Goal: Task Accomplishment & Management: Manage account settings

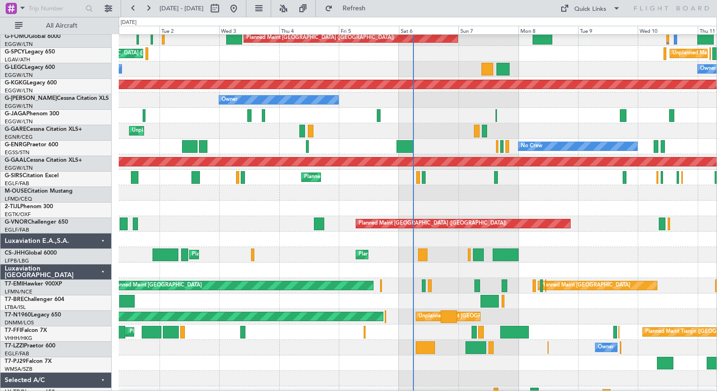
scroll to position [20, 0]
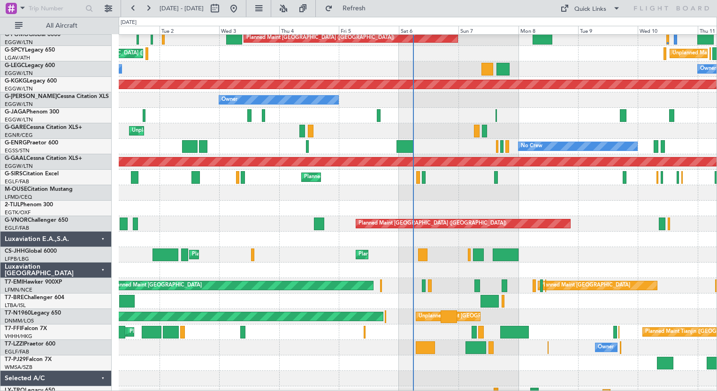
click at [584, 236] on div at bounding box center [418, 239] width 598 height 15
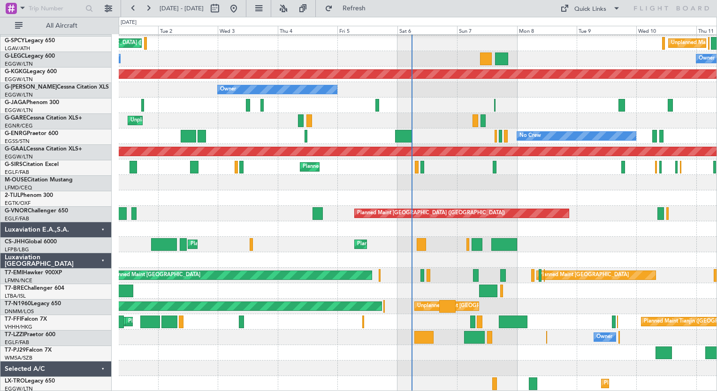
scroll to position [30, 0]
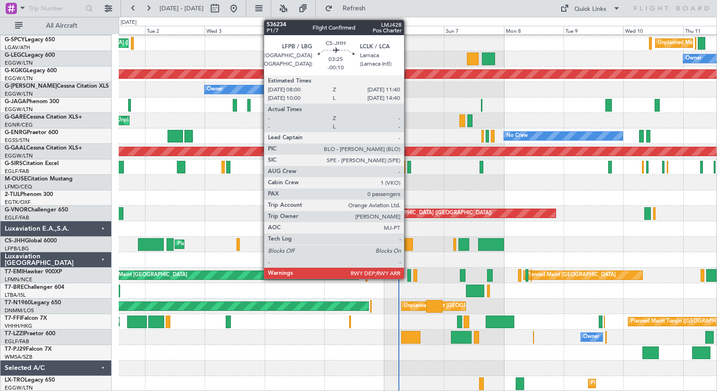
click at [408, 248] on div at bounding box center [407, 244] width 9 height 13
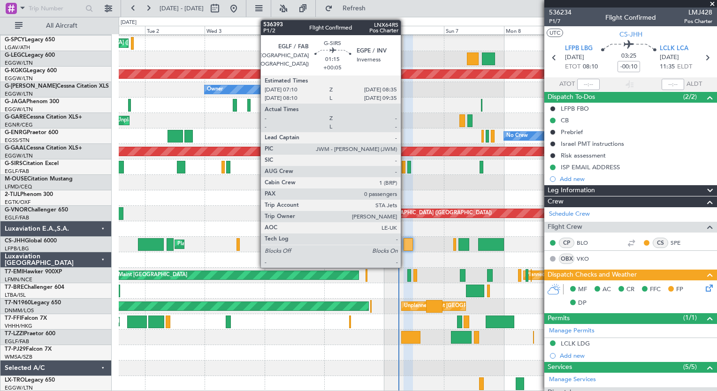
click at [405, 170] on div at bounding box center [404, 167] width 4 height 13
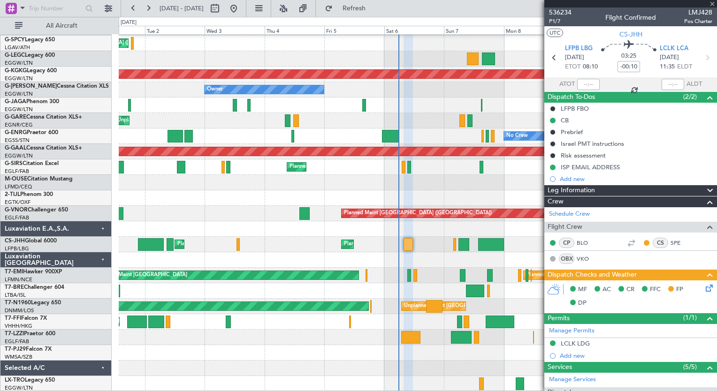
type input "+00:05"
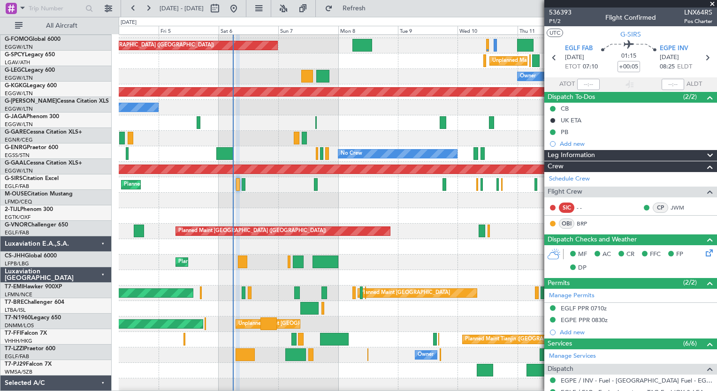
scroll to position [13, 0]
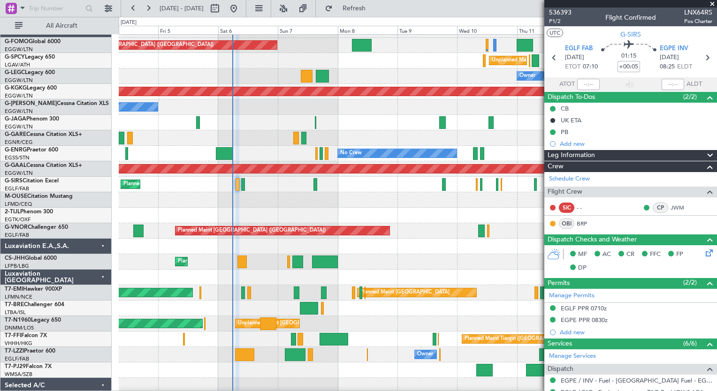
click at [272, 198] on div at bounding box center [418, 199] width 598 height 15
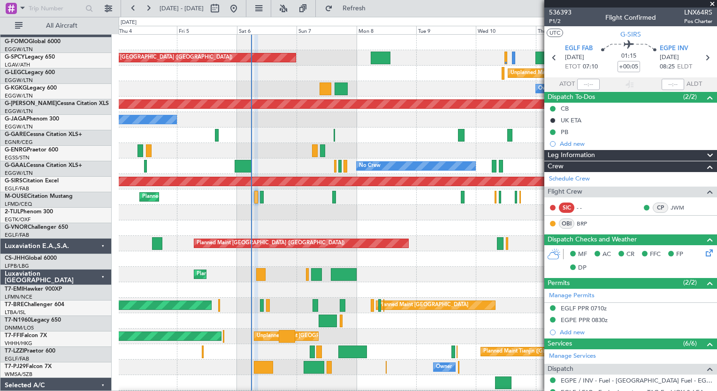
scroll to position [0, 0]
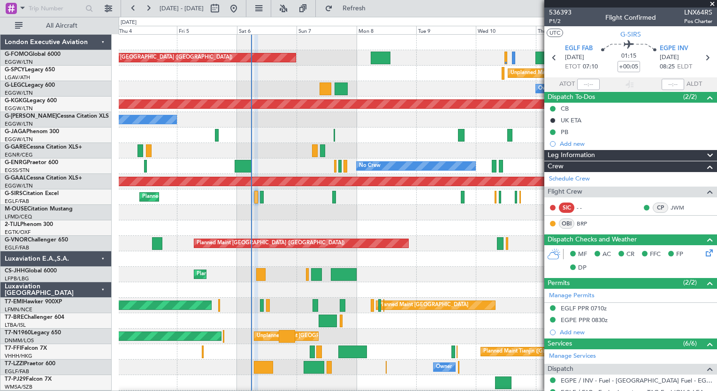
click at [278, 275] on div "Planned Maint [GEOGRAPHIC_DATA] ([GEOGRAPHIC_DATA]) Unplanned Maint [GEOGRAPHIC…" at bounding box center [418, 244] width 598 height 418
click at [142, 10] on button at bounding box center [148, 8] width 15 height 15
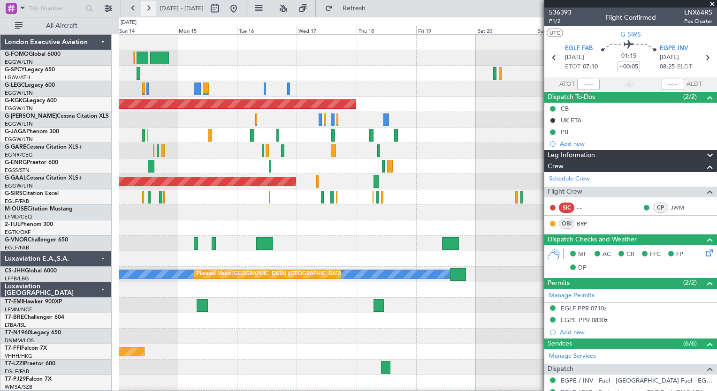
click at [142, 10] on button at bounding box center [148, 8] width 15 height 15
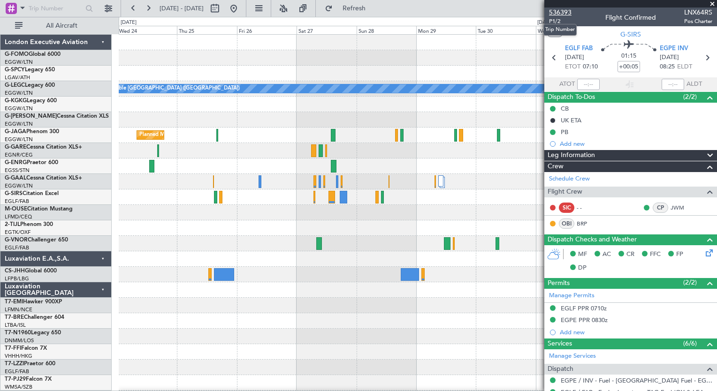
click at [565, 11] on span "536393" at bounding box center [560, 13] width 23 height 10
click at [563, 10] on span "536393" at bounding box center [560, 13] width 23 height 10
click at [134, 7] on button at bounding box center [133, 8] width 15 height 15
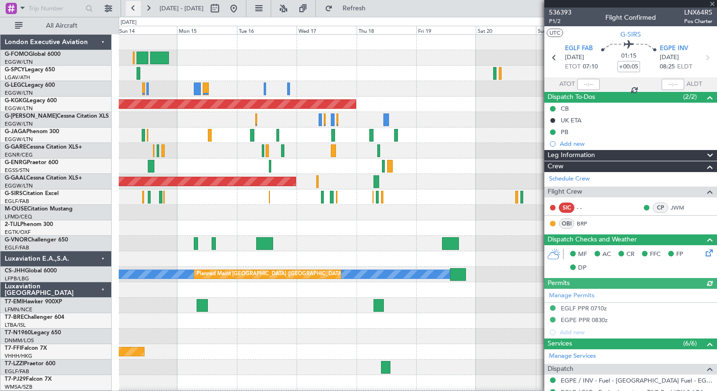
click at [134, 7] on button at bounding box center [133, 8] width 15 height 15
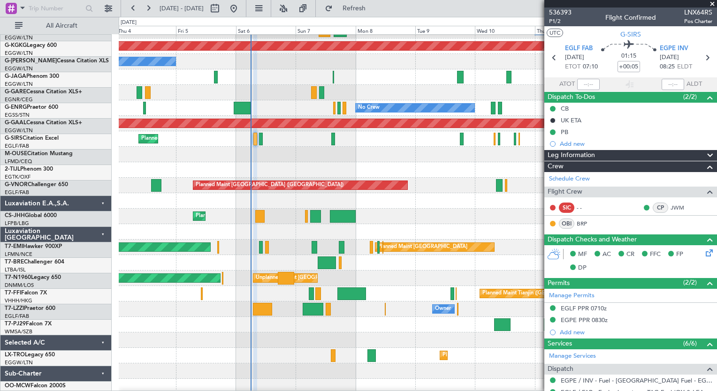
scroll to position [61, 0]
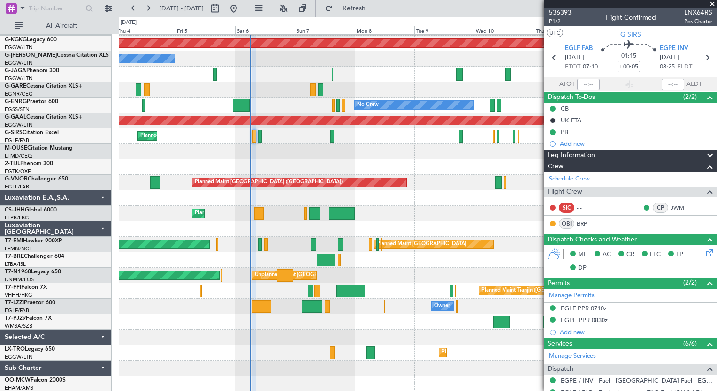
click at [385, 144] on div "Owner AOG Maint [GEOGRAPHIC_DATA] ([GEOGRAPHIC_DATA]) Owner Unplanned Maint [PE…" at bounding box center [418, 183] width 598 height 418
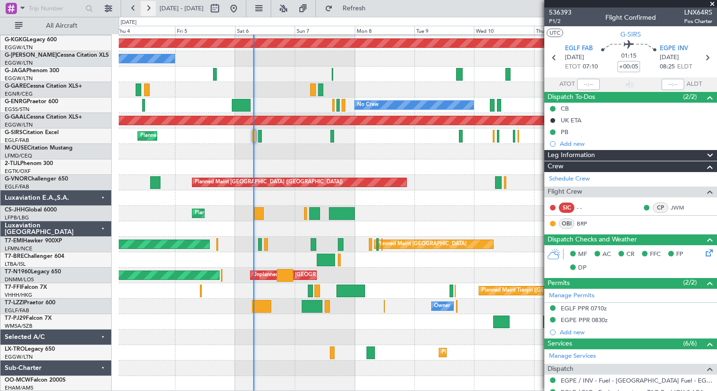
click at [148, 10] on button at bounding box center [148, 8] width 15 height 15
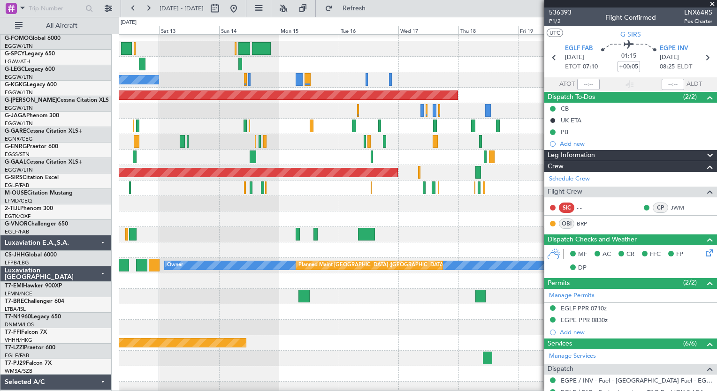
scroll to position [0, 0]
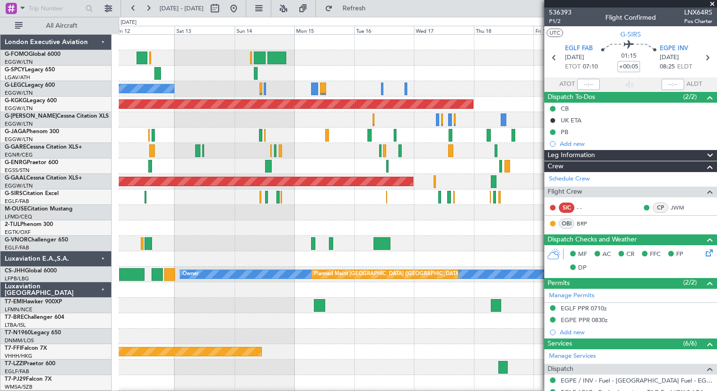
click at [286, 300] on div "Unplanned Maint [GEOGRAPHIC_DATA] ([PERSON_NAME] Intl) Owner A/C Unavailable [G…" at bounding box center [418, 228] width 598 height 387
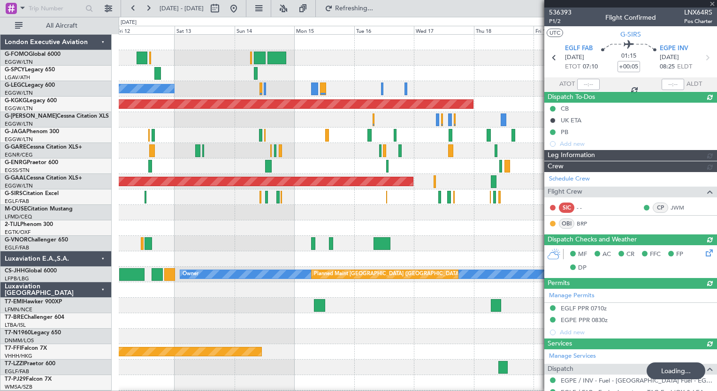
type input "07:30"
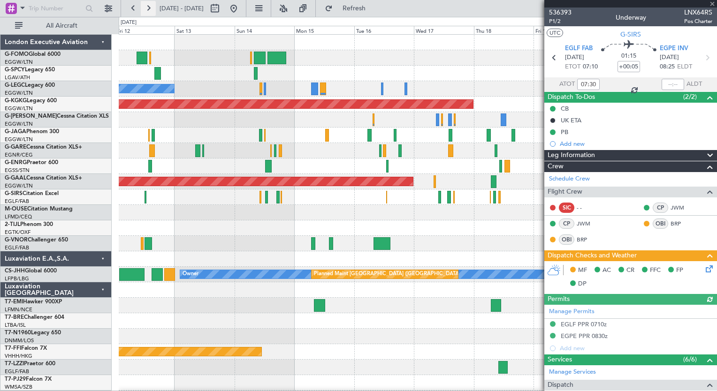
click at [144, 12] on button at bounding box center [148, 8] width 15 height 15
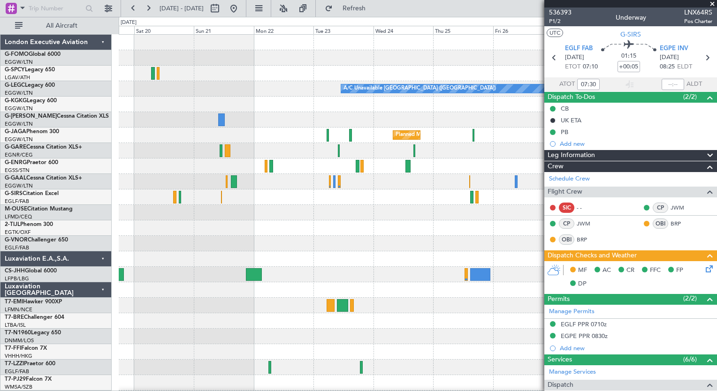
click at [309, 215] on div "A/C Unavailable [GEOGRAPHIC_DATA] ([GEOGRAPHIC_DATA]) AOG Maint [GEOGRAPHIC_DAT…" at bounding box center [418, 228] width 598 height 387
click at [148, 10] on button at bounding box center [148, 8] width 15 height 15
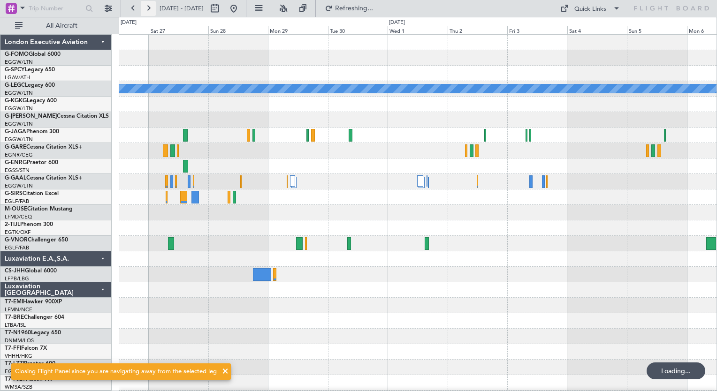
click at [148, 10] on button at bounding box center [148, 8] width 15 height 15
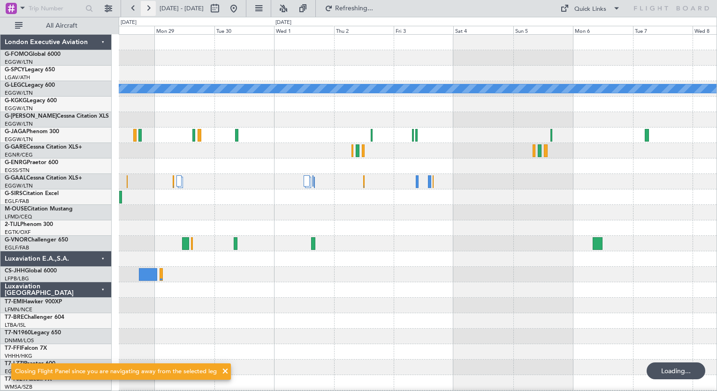
click at [148, 10] on button at bounding box center [148, 8] width 15 height 15
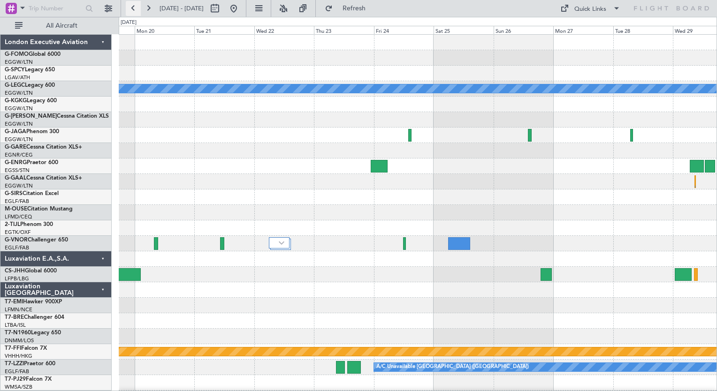
click at [126, 6] on button at bounding box center [133, 8] width 15 height 15
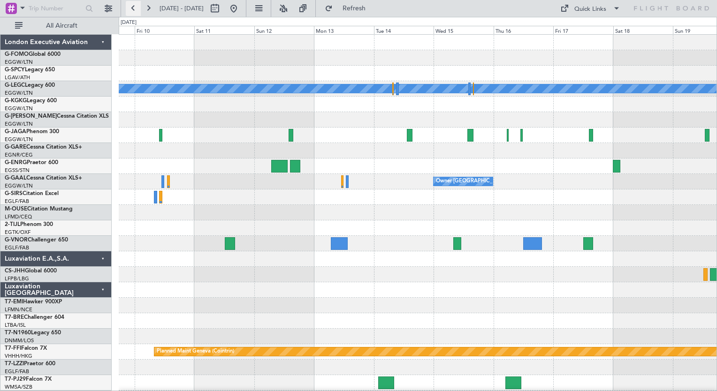
click at [133, 6] on button at bounding box center [133, 8] width 15 height 15
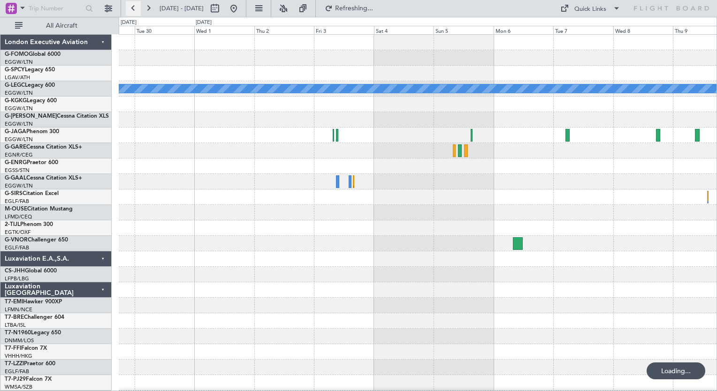
click at [133, 6] on button at bounding box center [133, 8] width 15 height 15
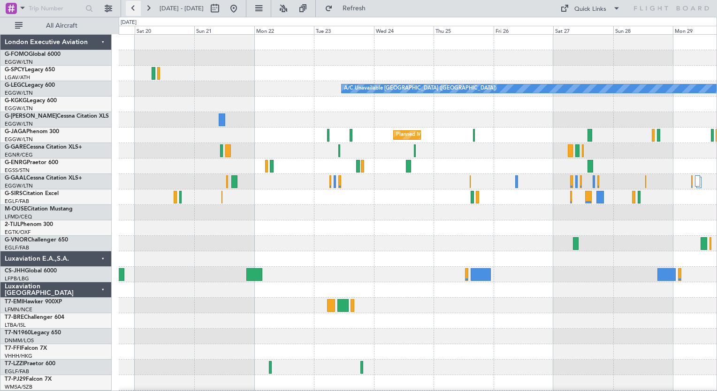
click at [135, 12] on button at bounding box center [133, 8] width 15 height 15
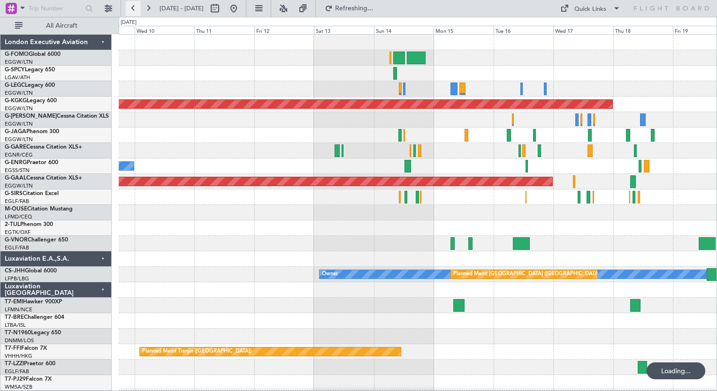
click at [135, 12] on button at bounding box center [133, 8] width 15 height 15
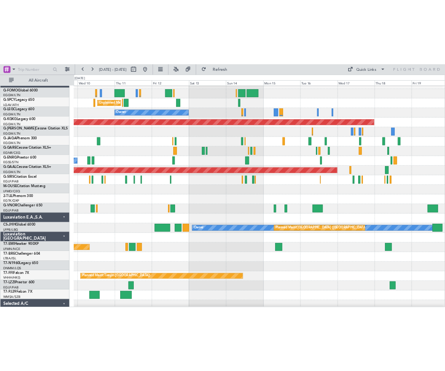
scroll to position [11, 0]
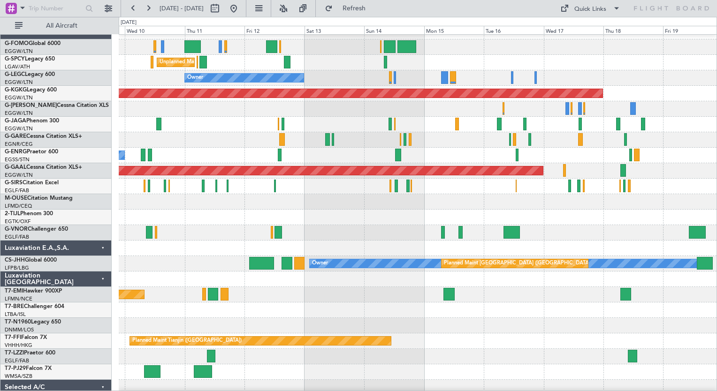
click at [257, 367] on div at bounding box center [418, 372] width 598 height 15
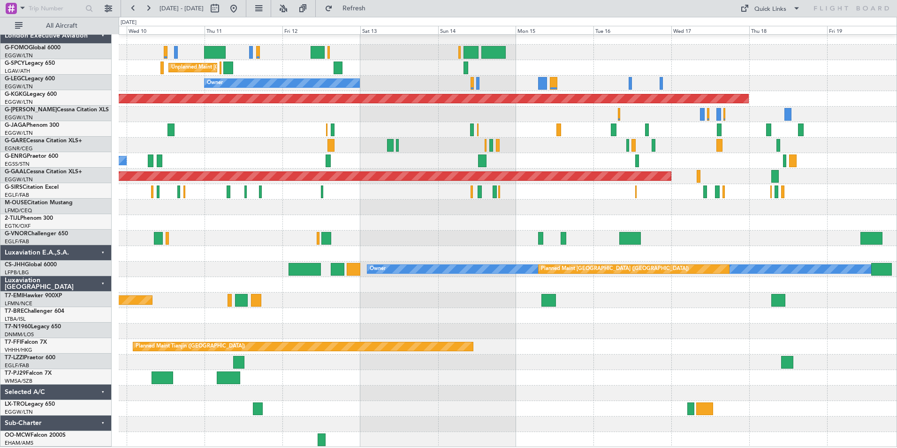
scroll to position [5, 0]
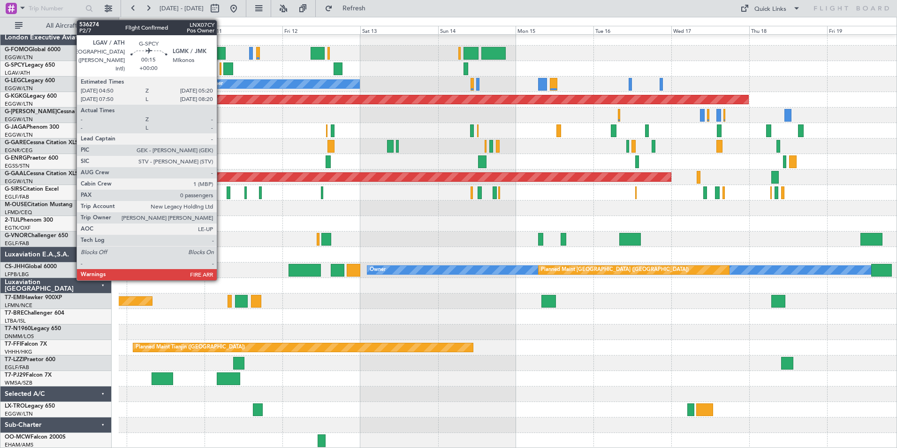
click at [221, 72] on div at bounding box center [221, 68] width 2 height 13
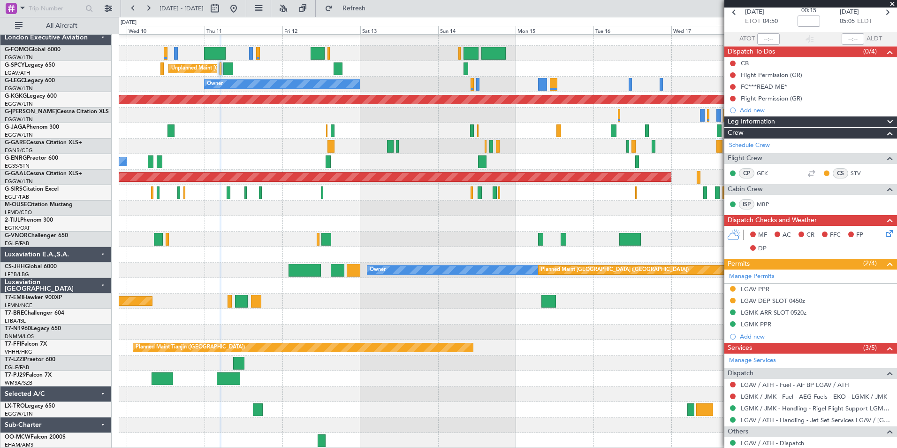
scroll to position [73, 0]
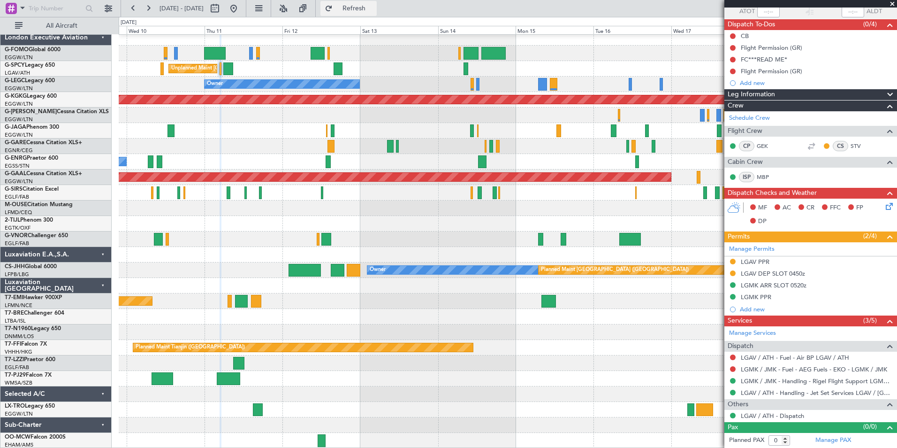
click at [374, 12] on span "Refresh" at bounding box center [354, 8] width 39 height 7
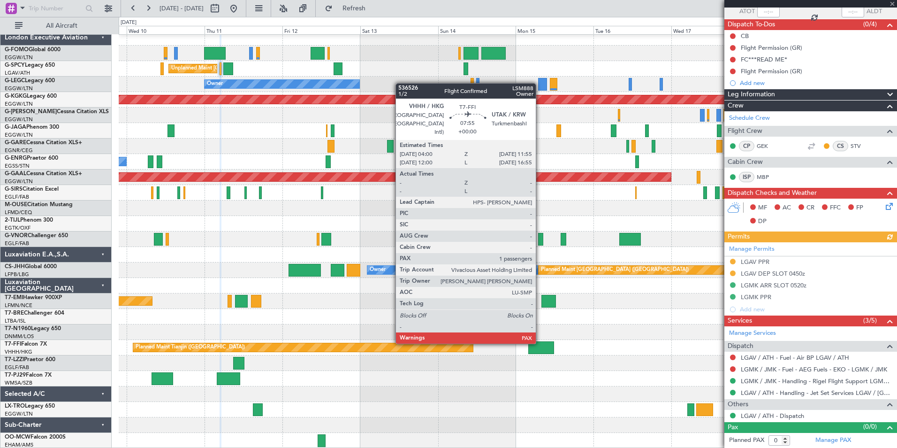
click at [540, 342] on div at bounding box center [541, 347] width 26 height 13
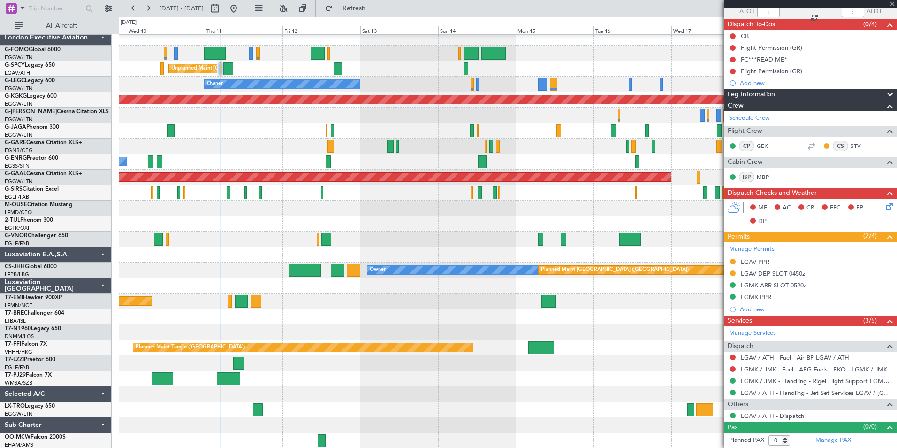
type input "1"
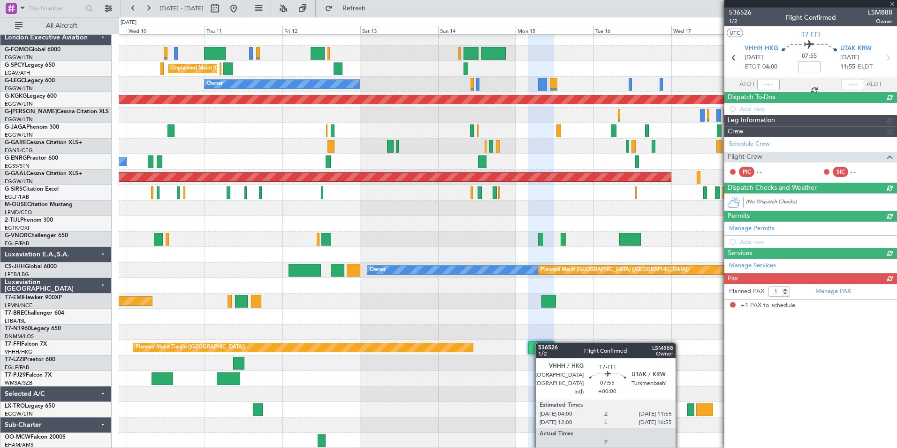
scroll to position [0, 0]
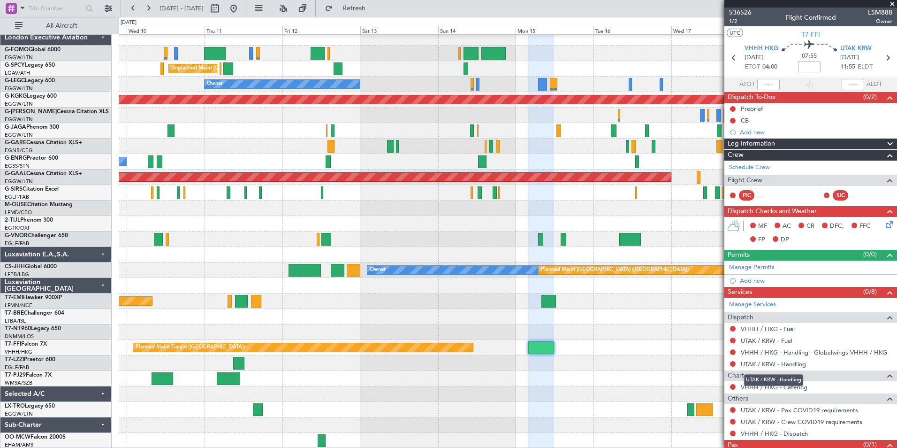
click at [716, 365] on link "UTAK / KRW - Handling" at bounding box center [773, 364] width 65 height 8
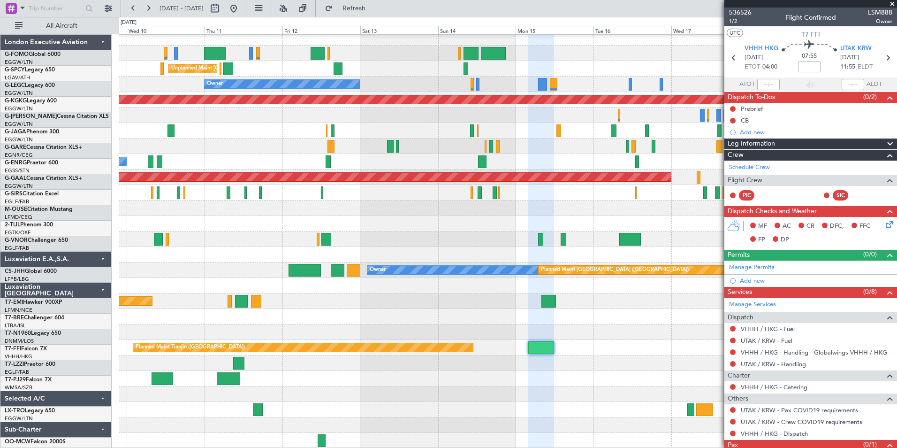
scroll to position [5, 0]
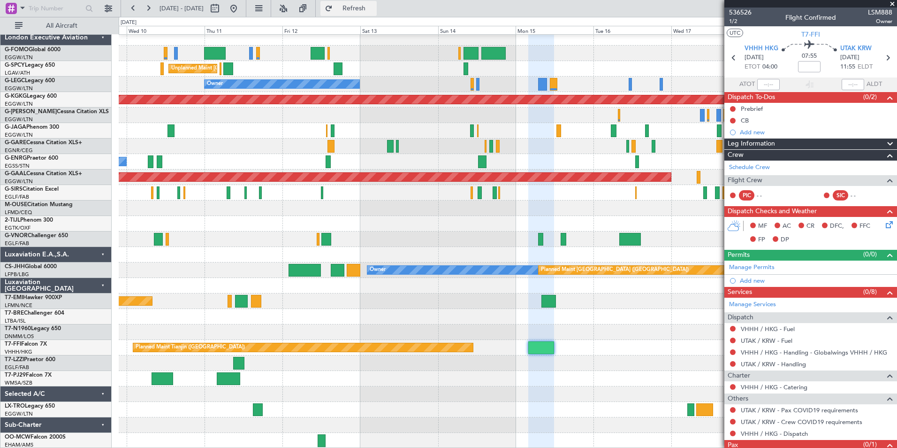
click at [377, 13] on button "Refresh" at bounding box center [348, 8] width 56 height 15
click at [777, 341] on link "UTAK / KRW - Fuel" at bounding box center [767, 340] width 52 height 8
click at [371, 9] on span "Refresh" at bounding box center [354, 8] width 39 height 7
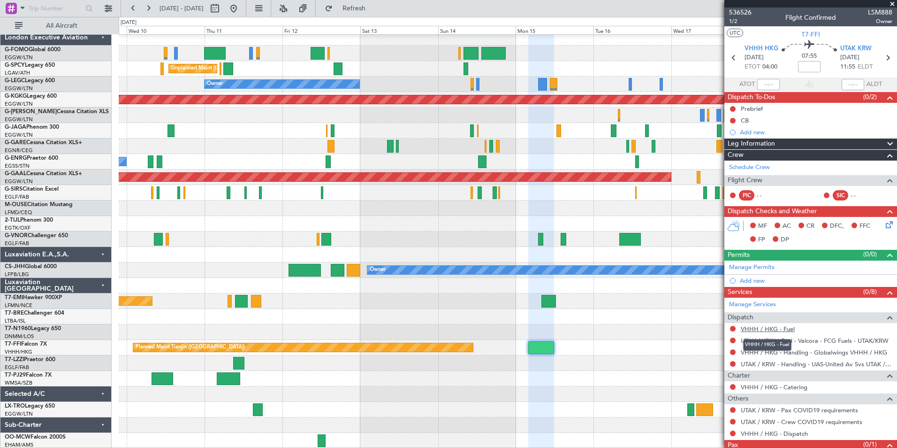
click at [782, 331] on link "VHHH / HKG - Fuel" at bounding box center [768, 329] width 54 height 8
click at [374, 9] on span "Refresh" at bounding box center [354, 8] width 39 height 7
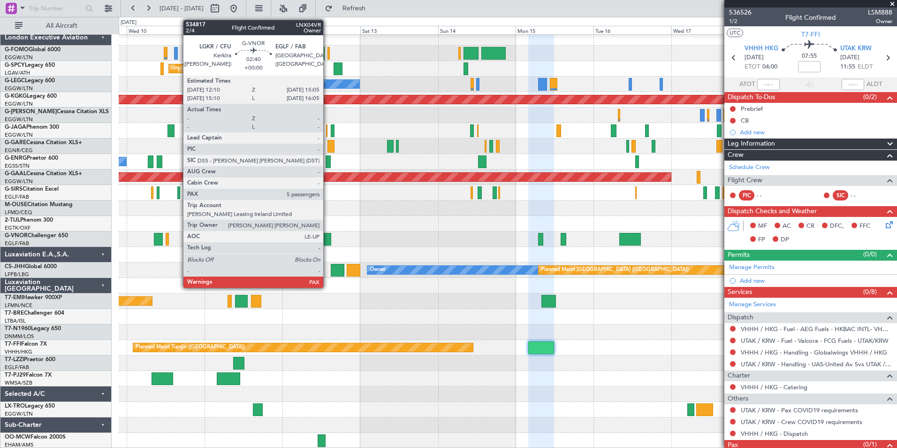
click at [327, 239] on div at bounding box center [326, 239] width 10 height 13
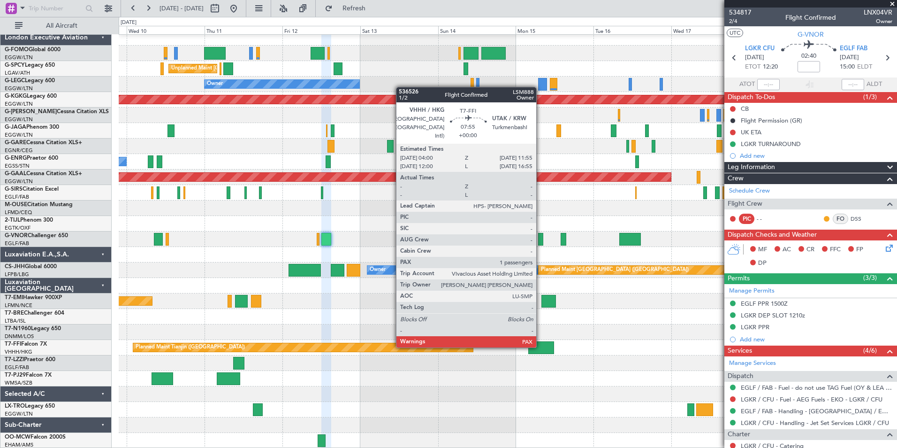
click at [540, 346] on div at bounding box center [541, 347] width 26 height 13
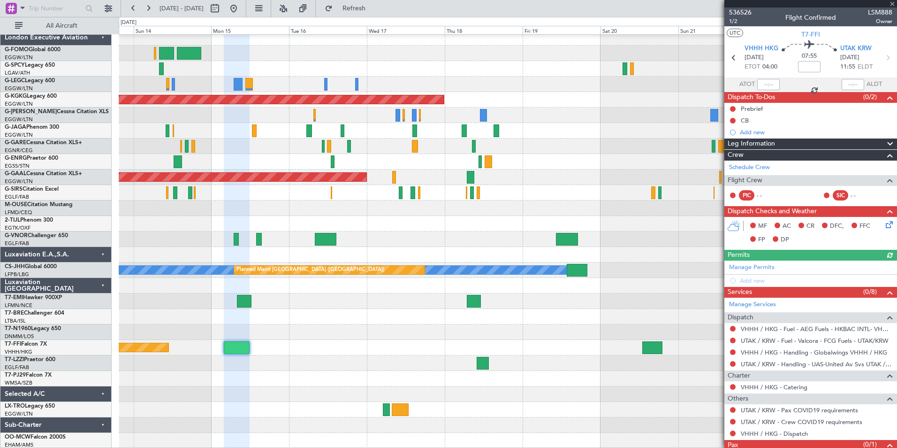
click at [265, 381] on div "A/C Unavailable London (Luton) Owner AOG Maint Istanbul (Ataturk) Planned Maint…" at bounding box center [508, 239] width 778 height 418
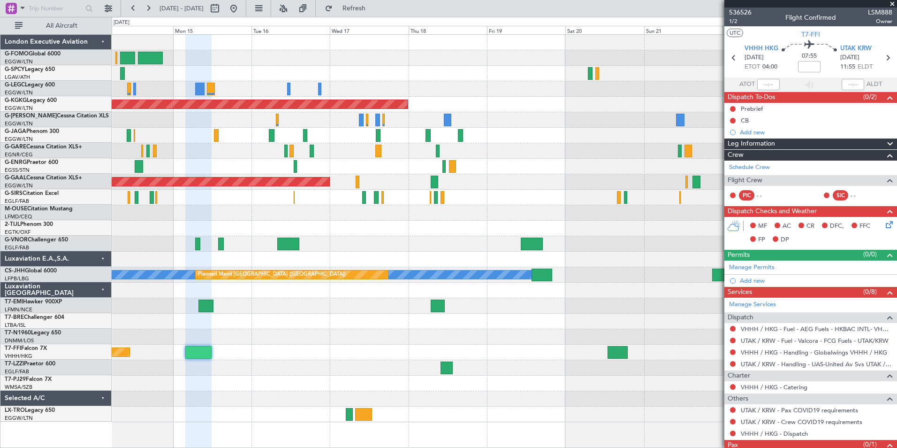
scroll to position [0, 0]
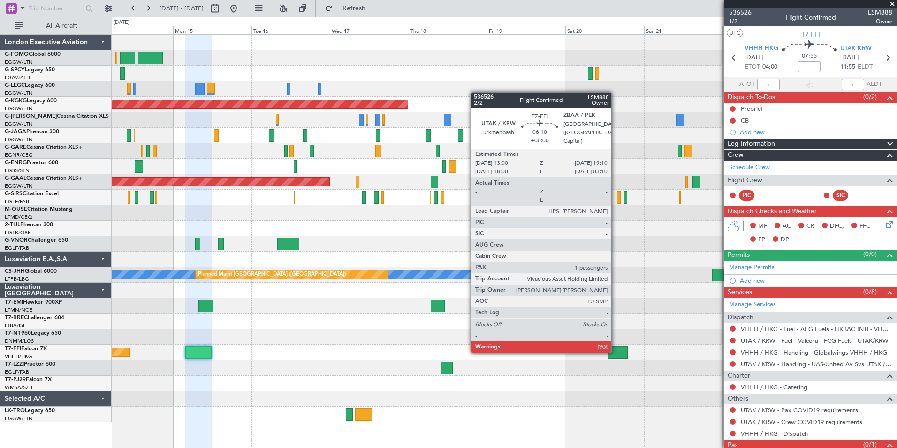
click at [616, 350] on div at bounding box center [618, 352] width 20 height 13
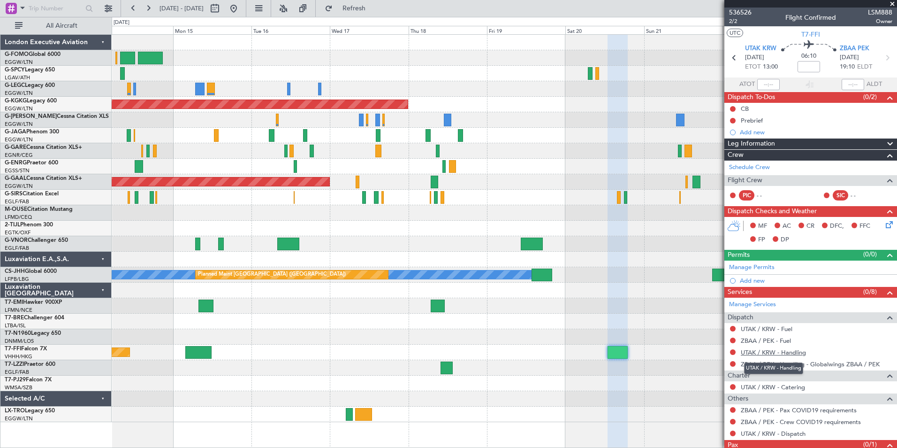
click at [788, 350] on link "UTAK / KRW - Handling" at bounding box center [773, 352] width 65 height 8
click at [783, 341] on link "ZBAA / PEK - Fuel" at bounding box center [766, 340] width 50 height 8
click at [771, 328] on link "UTAK / KRW - Fuel" at bounding box center [767, 329] width 52 height 8
click at [365, 10] on span "Refresh" at bounding box center [354, 8] width 39 height 7
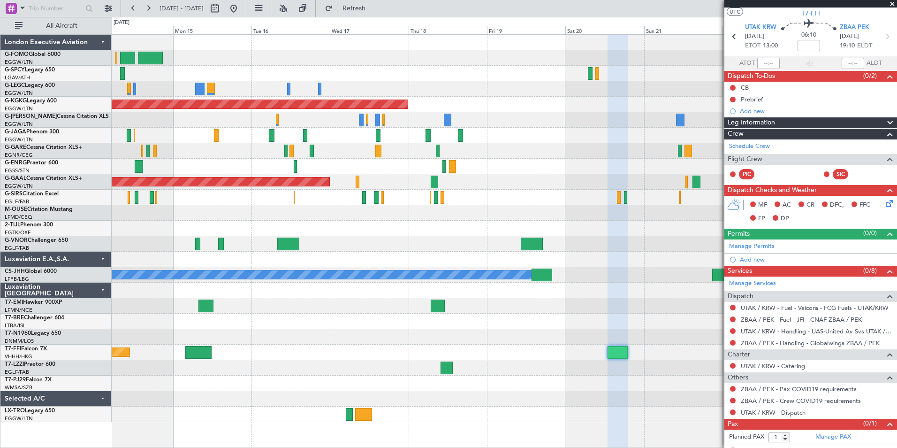
scroll to position [30, 0]
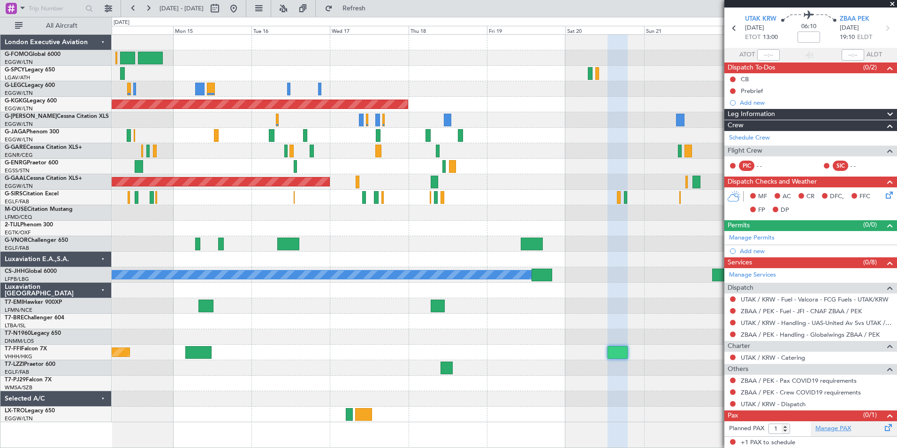
click at [815, 427] on link "Manage PAX" at bounding box center [833, 428] width 36 height 9
click at [374, 11] on span "Refresh" at bounding box center [354, 8] width 39 height 7
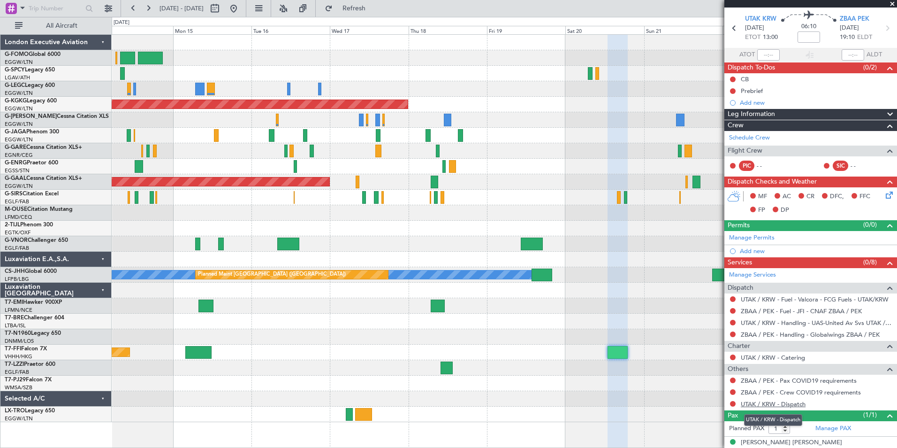
click at [778, 401] on link "UTAK / KRW - Dispatch" at bounding box center [773, 404] width 65 height 8
click at [374, 5] on span "Refresh" at bounding box center [354, 8] width 39 height 7
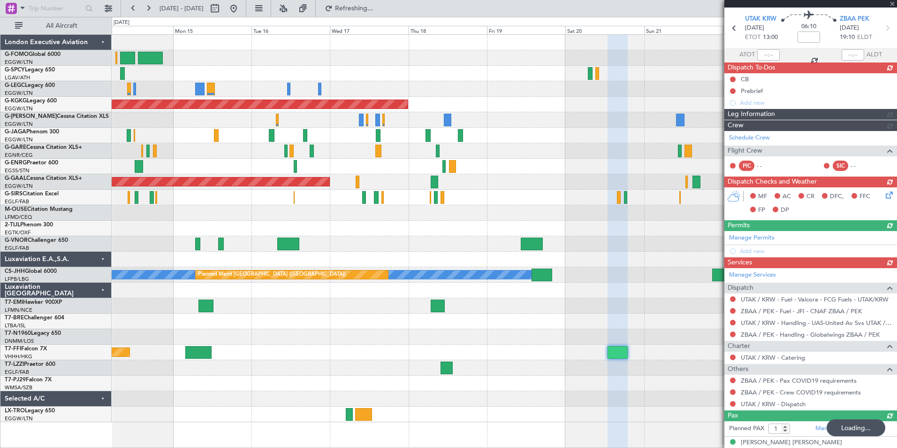
scroll to position [0, 0]
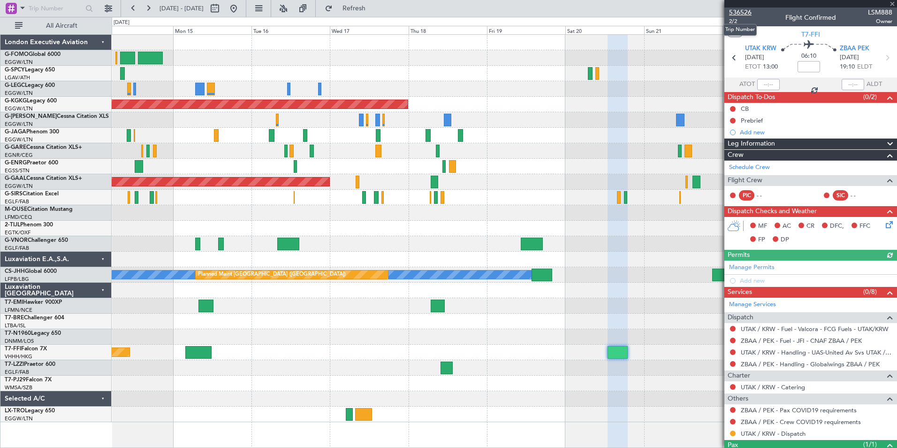
click at [744, 13] on span "536526" at bounding box center [740, 13] width 23 height 10
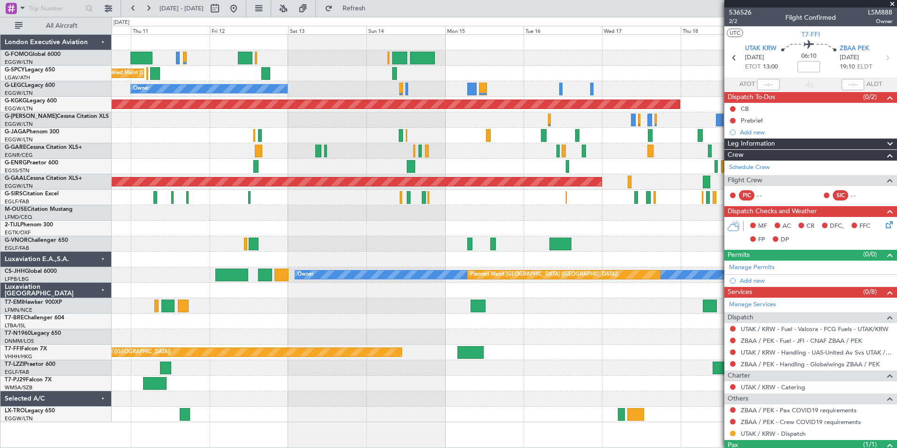
click at [517, 287] on div "Unplanned Maint Athens (Eleftherios Venizelos Intl) Owner AOG Maint Istanbul (A…" at bounding box center [504, 228] width 785 height 387
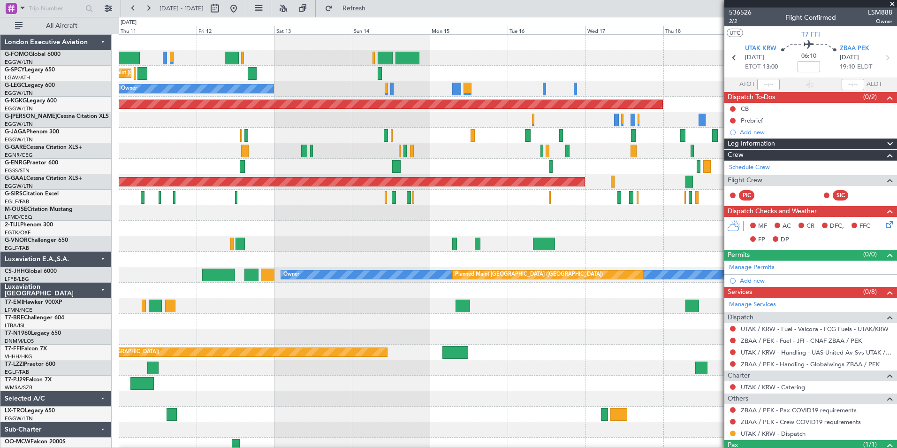
click at [490, 368] on div "Owner" at bounding box center [508, 367] width 778 height 15
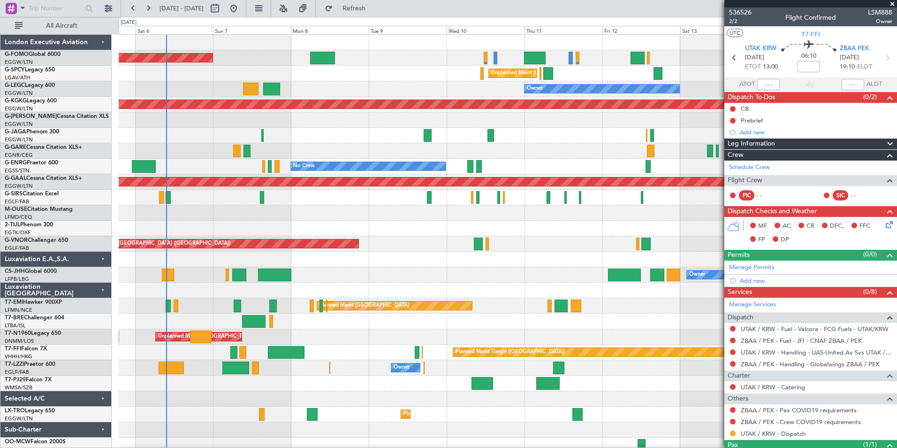
click at [564, 434] on div "Planned Maint London (Luton) Unplanned Maint Athens (Eleftherios Venizelos Intl…" at bounding box center [508, 244] width 778 height 418
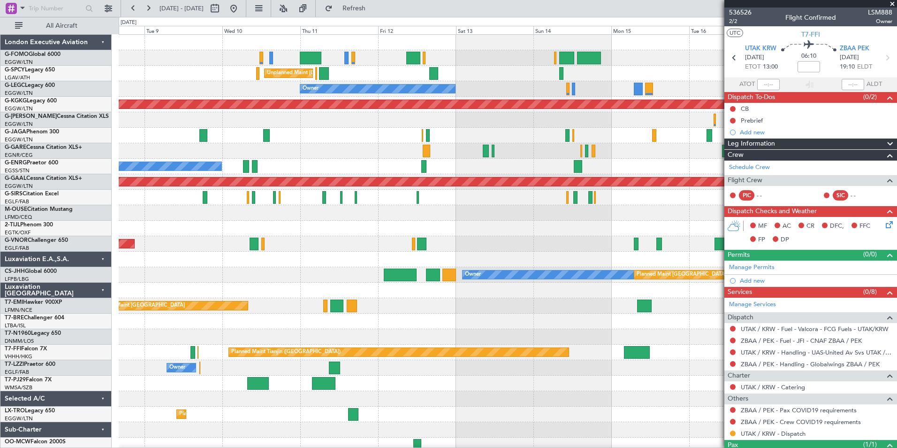
click at [359, 398] on div "Planned Maint London (Luton) Unplanned Maint Athens (Eleftherios Venizelos Intl…" at bounding box center [508, 244] width 778 height 418
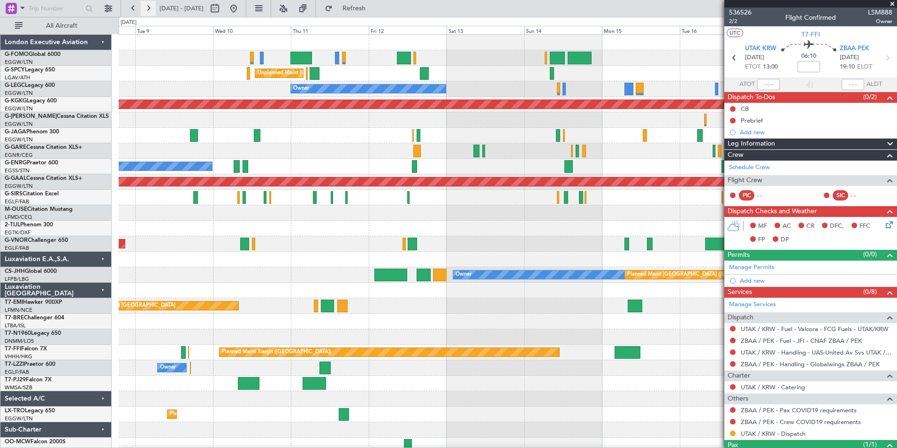
click at [143, 9] on button at bounding box center [148, 8] width 15 height 15
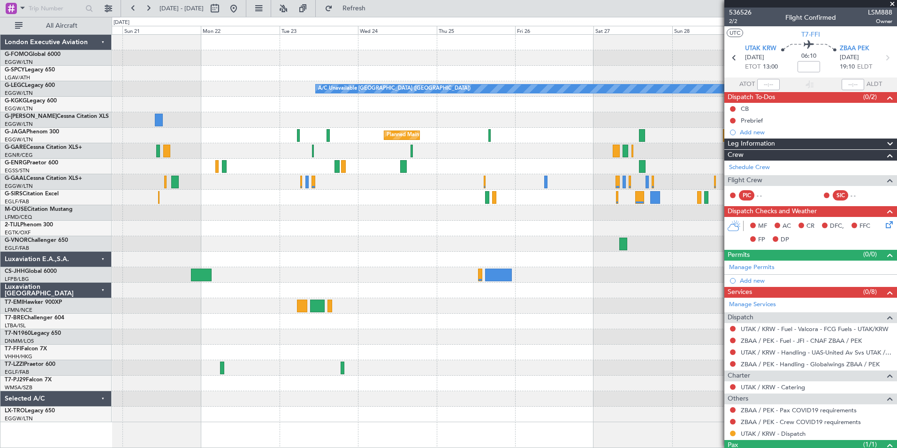
click at [404, 171] on div "A/C Unavailable London (Luton) Planned Maint London (Luton) Owner" at bounding box center [504, 228] width 785 height 387
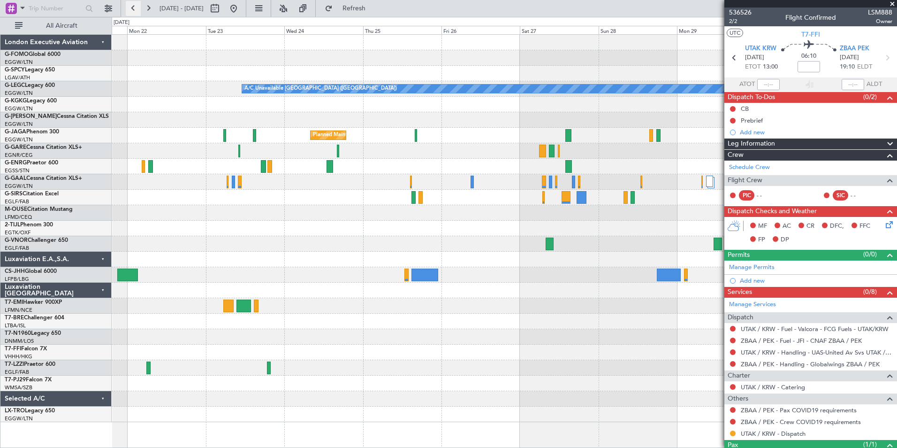
click at [134, 10] on button at bounding box center [133, 8] width 15 height 15
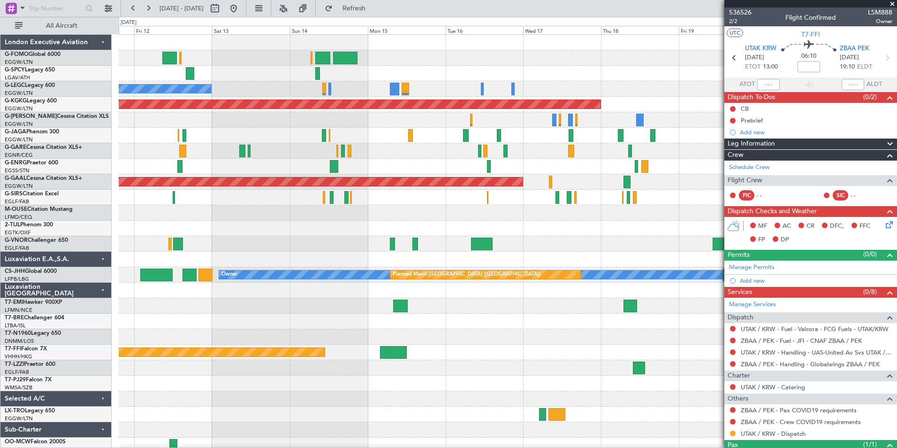
scroll to position [5, 0]
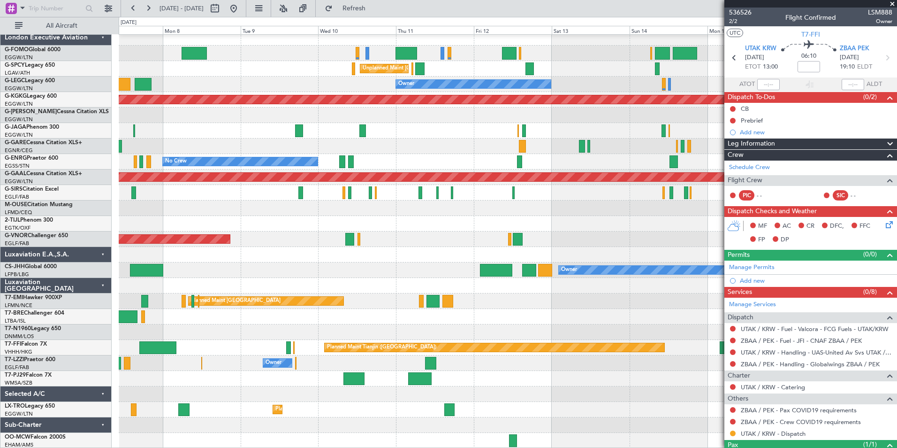
click at [577, 217] on div at bounding box center [508, 223] width 778 height 15
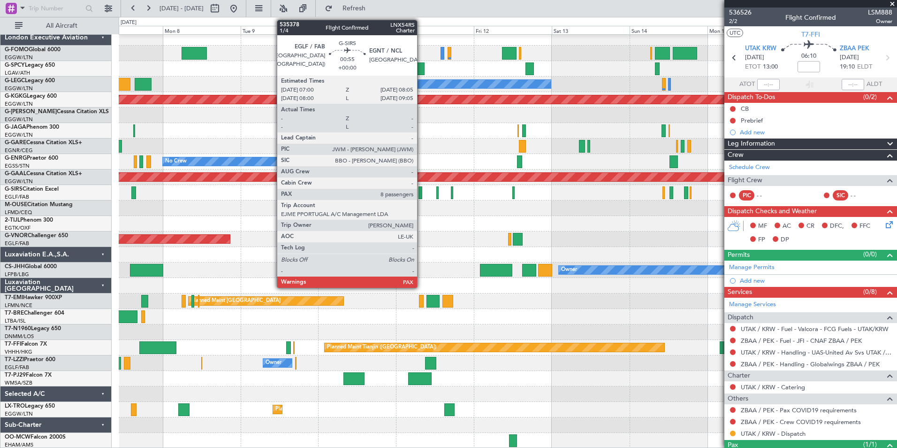
click at [421, 192] on div at bounding box center [420, 192] width 4 height 13
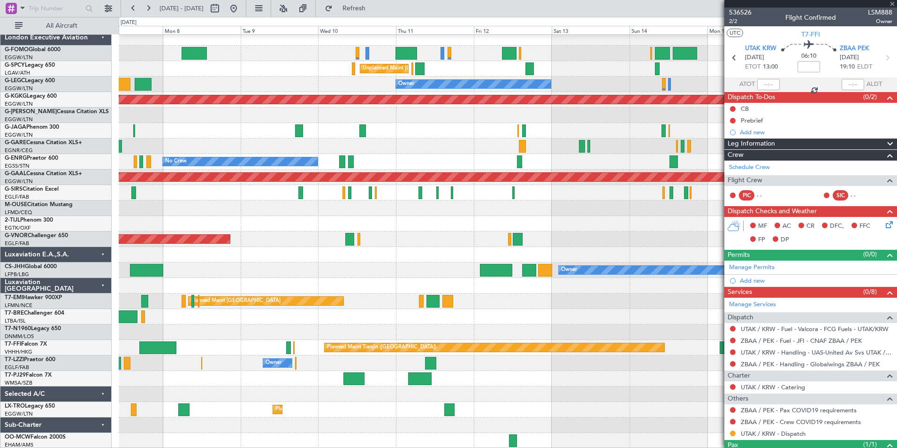
type input "8"
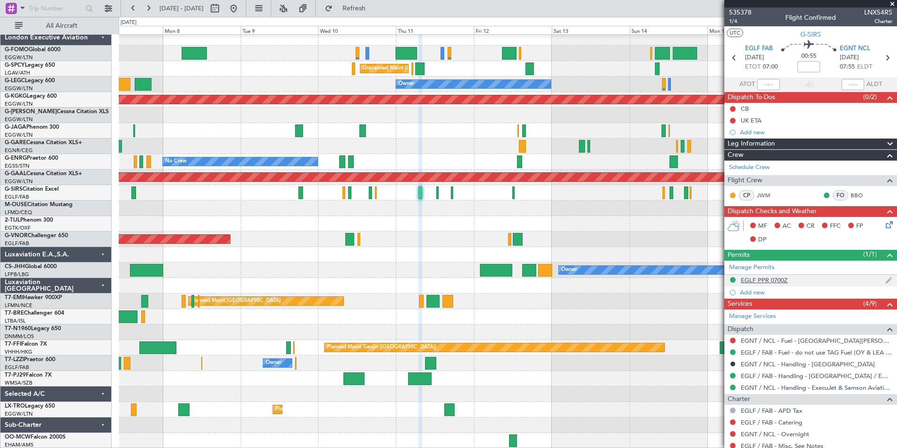
click at [768, 279] on div "EGLF PPR 0700Z" at bounding box center [764, 280] width 47 height 8
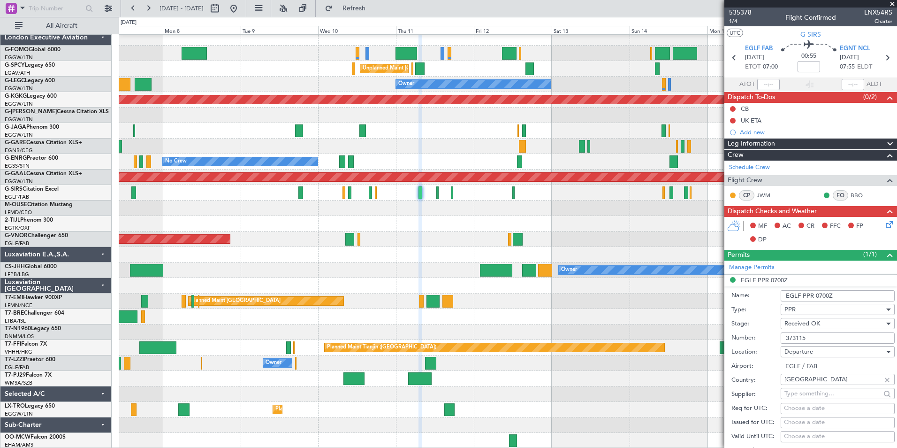
drag, startPoint x: 812, startPoint y: 336, endPoint x: 639, endPoint y: 361, distance: 174.0
click at [639, 361] on fb-app "07 Sep 2025 - 17 Sep 2025 Refresh Quick Links All Aircraft Planned Maint London…" at bounding box center [448, 227] width 897 height 441
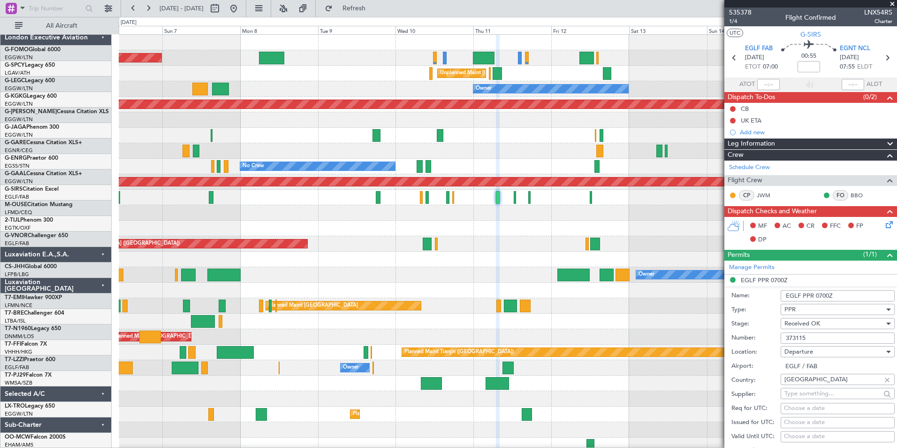
scroll to position [0, 0]
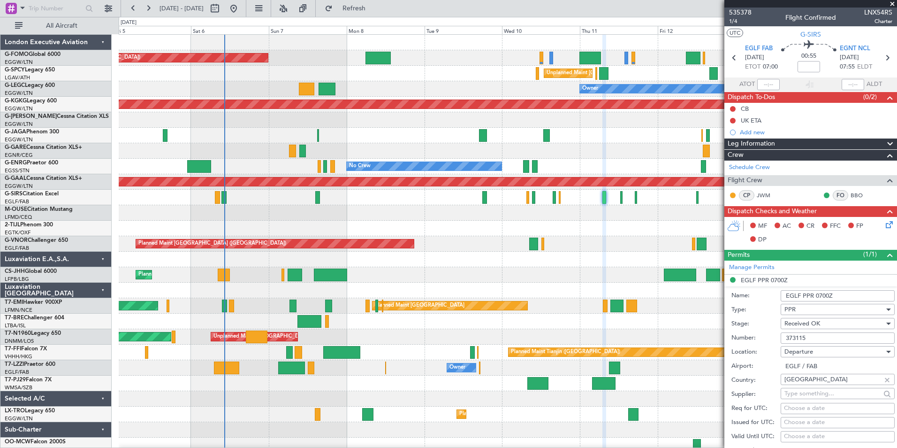
click at [378, 415] on div "Planned Maint London (Luton) Unplanned Maint Athens (Eleftherios Venizelos Intl…" at bounding box center [508, 244] width 778 height 418
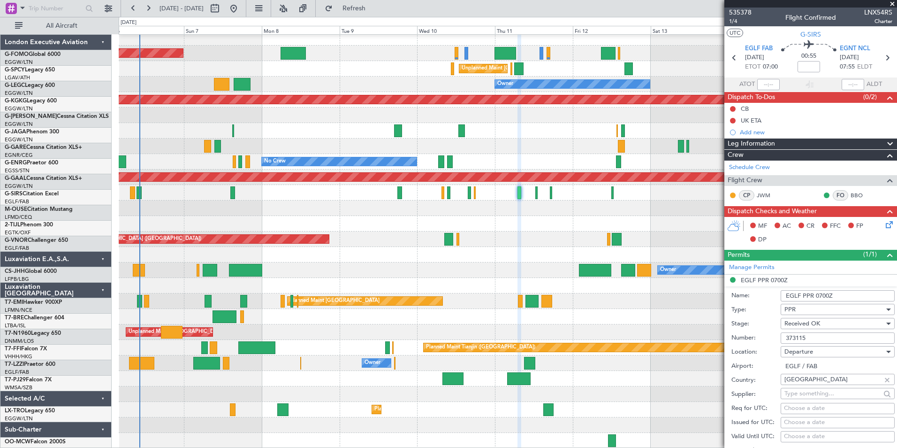
scroll to position [5, 0]
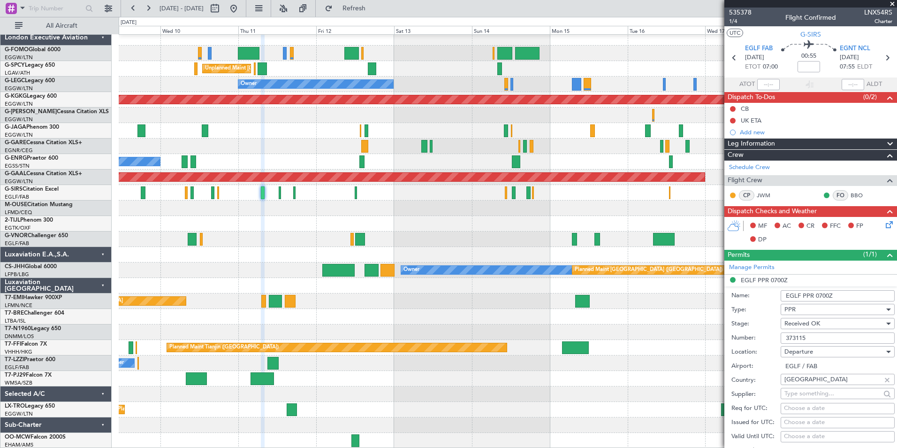
click at [81, 352] on div "Planned Maint London (Luton) Unplanned Maint Athens (Eleftherios Venizelos Intl…" at bounding box center [448, 232] width 897 height 431
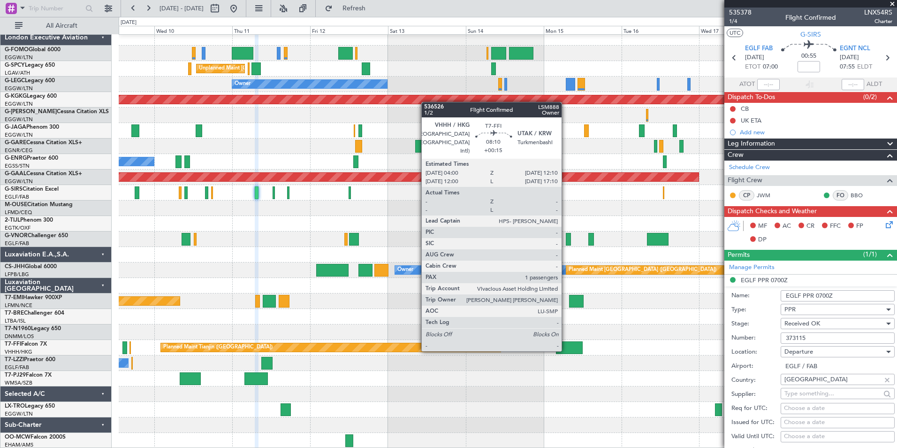
click at [566, 350] on div at bounding box center [569, 347] width 27 height 13
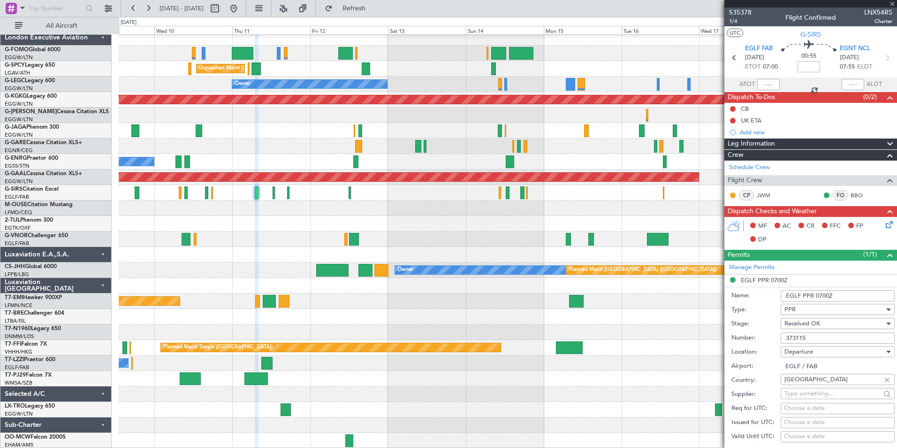
type input "+00:15"
type input "1"
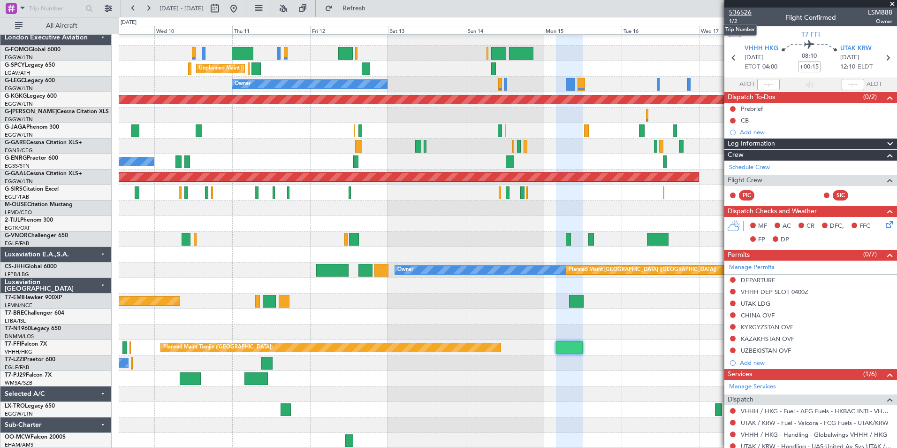
click at [741, 14] on span "536526" at bounding box center [740, 13] width 23 height 10
click at [374, 9] on span "Refresh" at bounding box center [354, 8] width 39 height 7
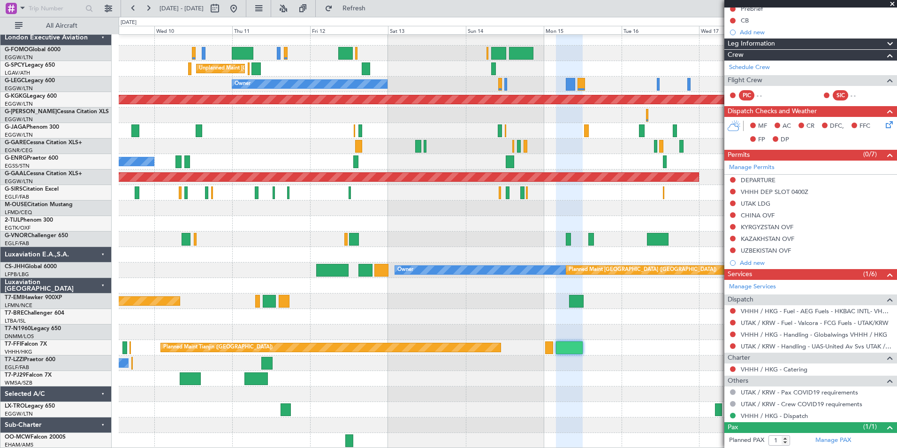
scroll to position [121, 0]
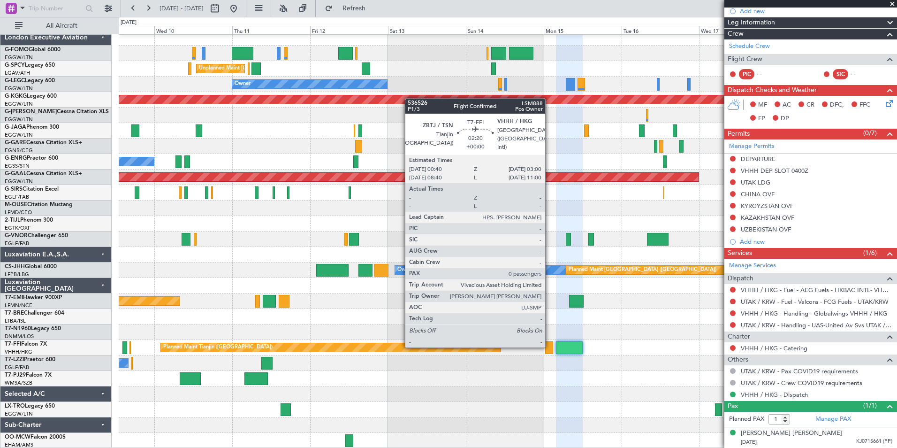
click at [549, 346] on div at bounding box center [549, 347] width 8 height 13
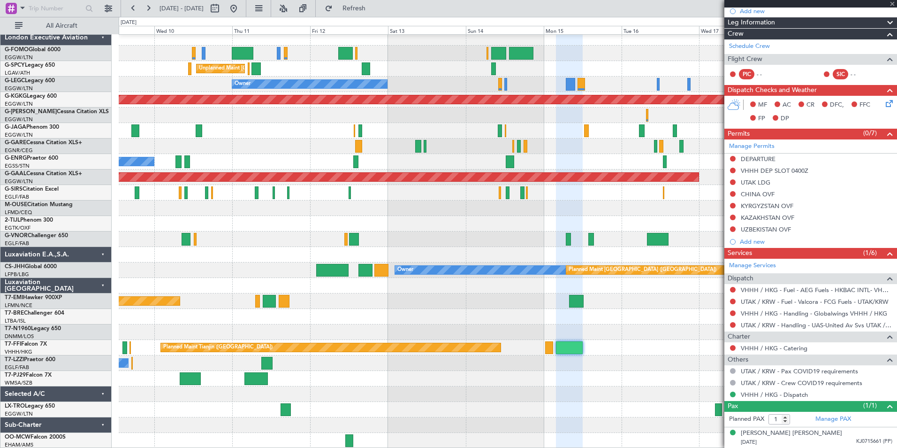
type input "0"
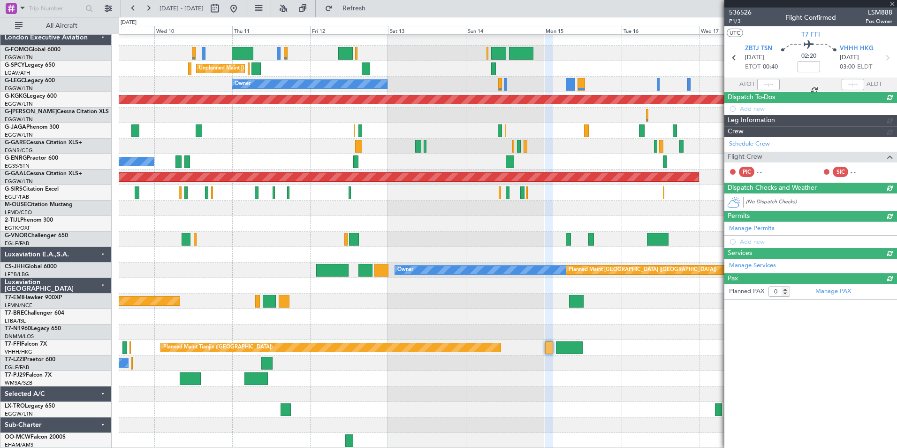
scroll to position [0, 0]
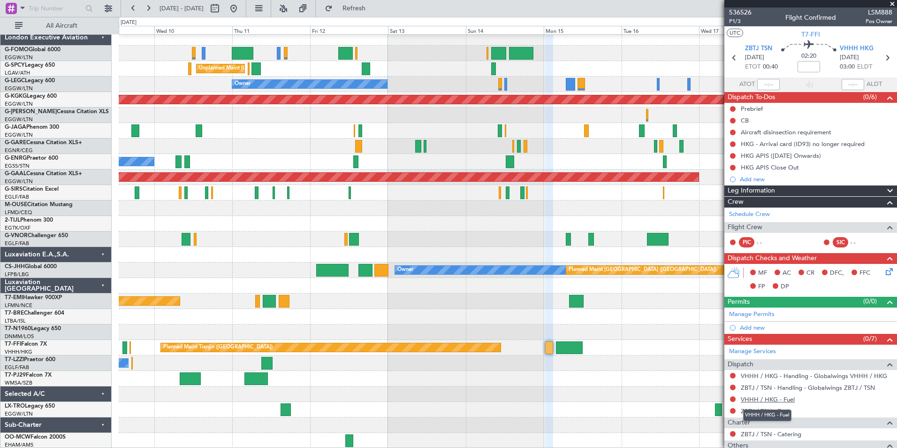
click at [786, 399] on link "VHHH / HKG - Fuel" at bounding box center [768, 399] width 54 height 8
click at [367, 0] on fb-refresh-button "Refresh" at bounding box center [349, 8] width 66 height 17
click at [366, 7] on span "Refresh" at bounding box center [354, 8] width 39 height 7
click at [772, 413] on link "ZBTJ / TSN - Fuel" at bounding box center [765, 411] width 48 height 8
click at [374, 10] on span "Refresh" at bounding box center [354, 8] width 39 height 7
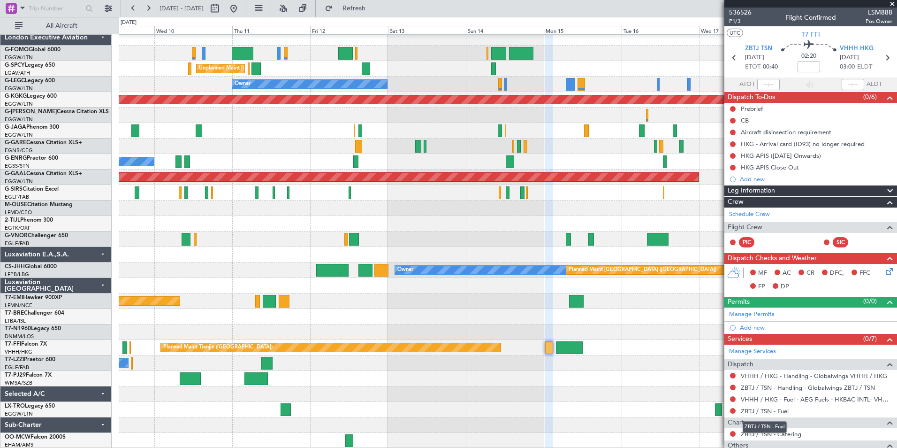
click at [756, 413] on link "ZBTJ / TSN - Fuel" at bounding box center [765, 411] width 48 height 8
click at [374, 8] on span "Refresh" at bounding box center [354, 8] width 39 height 7
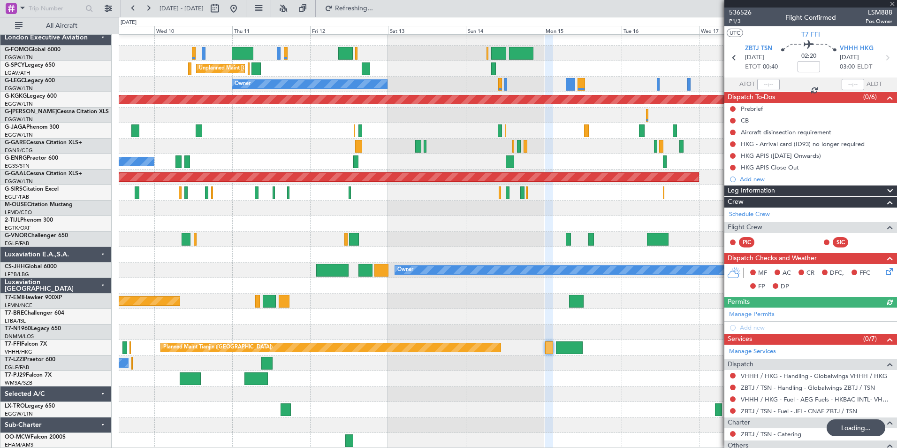
scroll to position [65, 0]
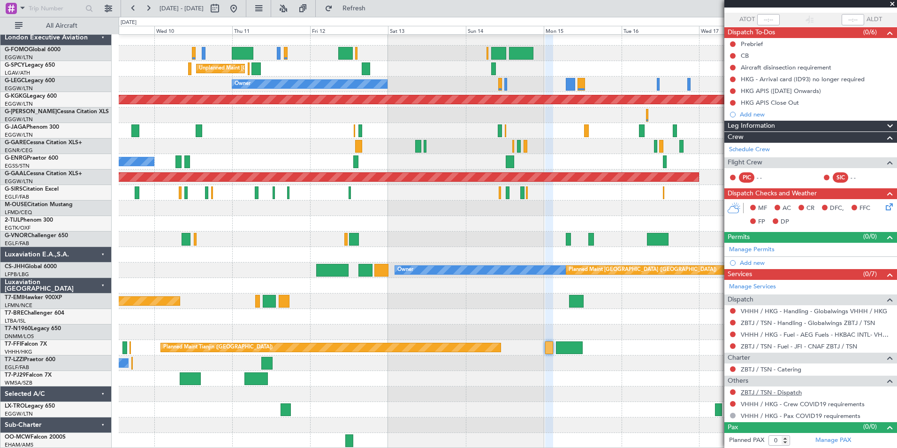
click at [769, 393] on link "ZBTJ / TSN - Dispatch" at bounding box center [771, 392] width 61 height 8
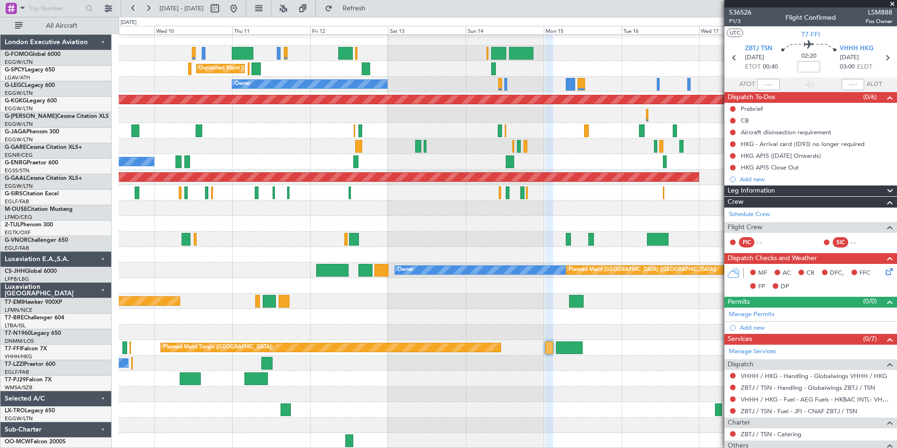
scroll to position [65, 0]
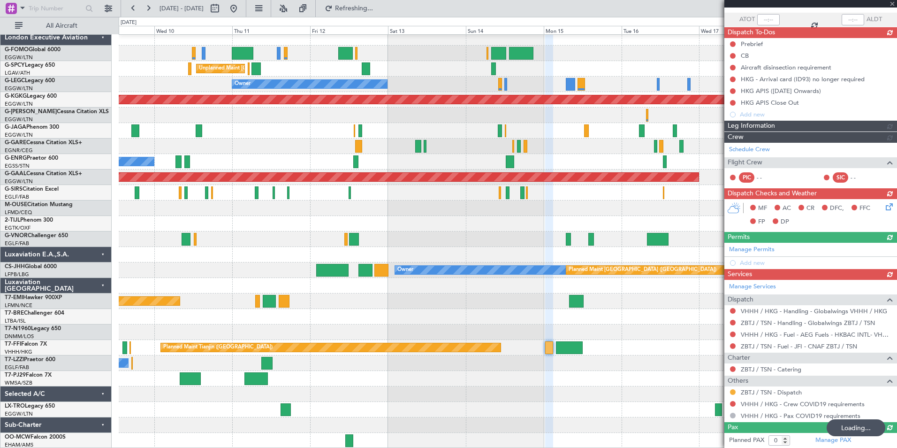
click at [745, 148] on div "Schedule Crew Flight Crew PIC - - SIC - -" at bounding box center [810, 165] width 173 height 45
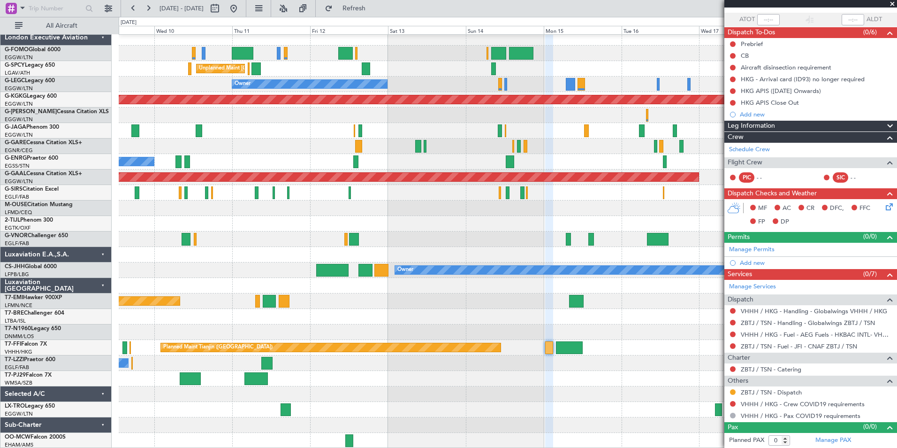
click at [745, 148] on link "Schedule Crew" at bounding box center [749, 149] width 41 height 9
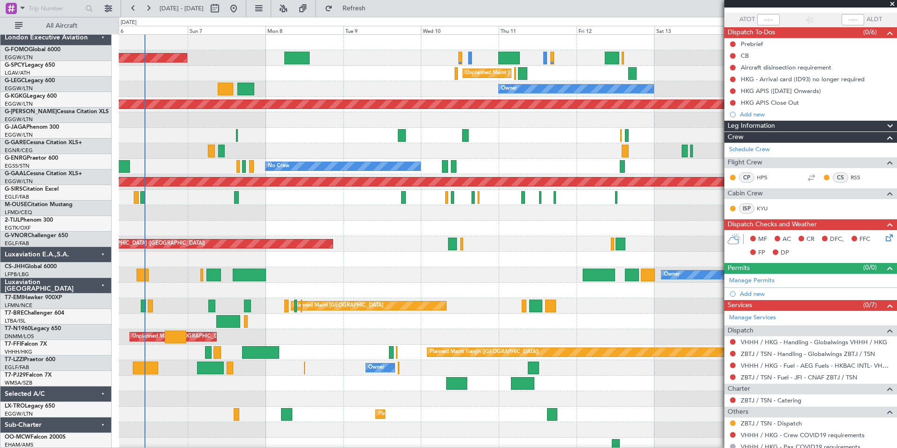
scroll to position [0, 0]
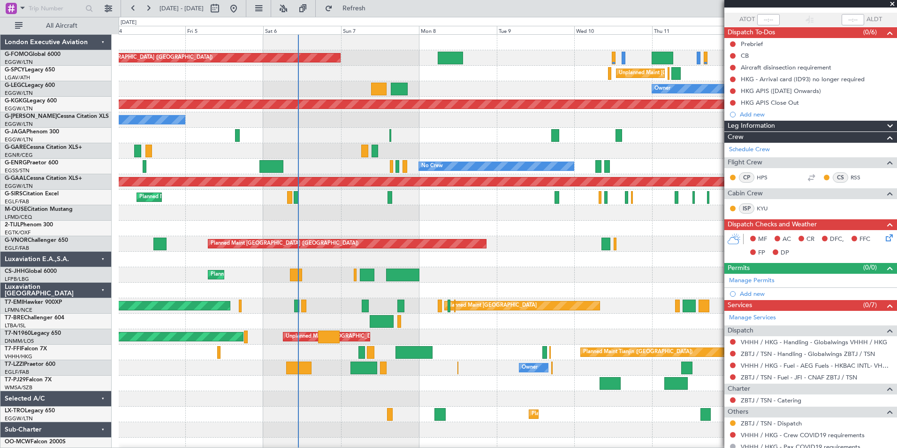
click at [625, 380] on div "Planned Maint London (Luton) Unplanned Maint Athens (Eleftherios Venizelos Intl…" at bounding box center [508, 244] width 778 height 418
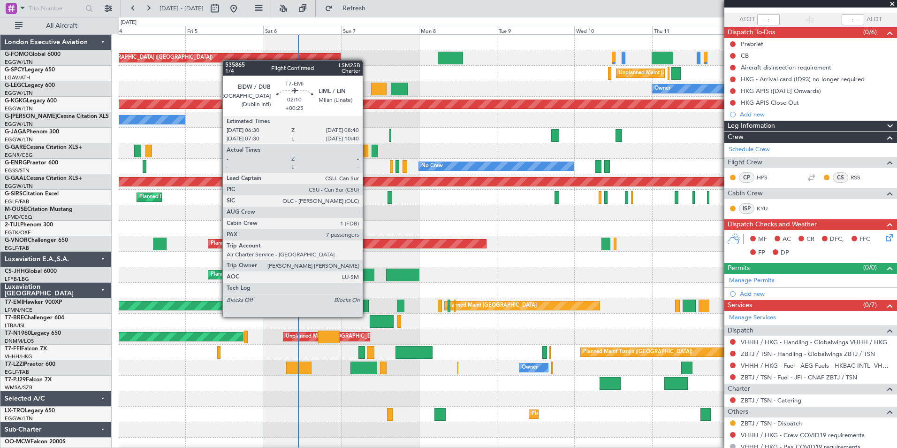
click at [367, 307] on div at bounding box center [365, 305] width 7 height 13
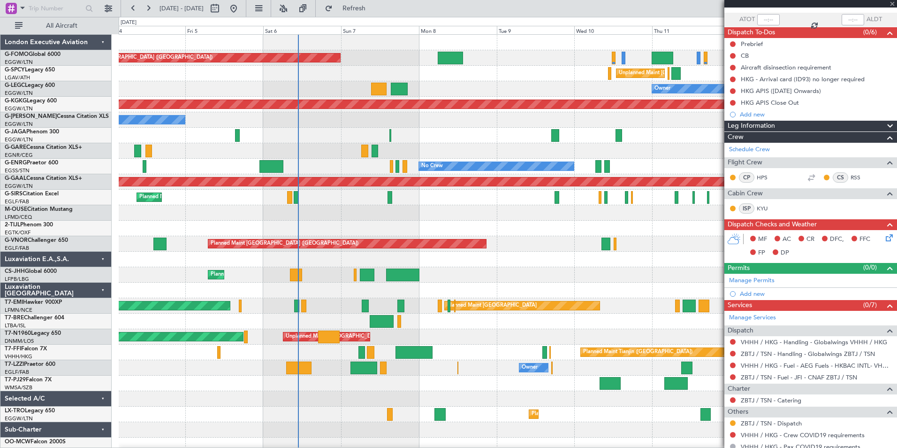
type input "+00:25"
type input "7"
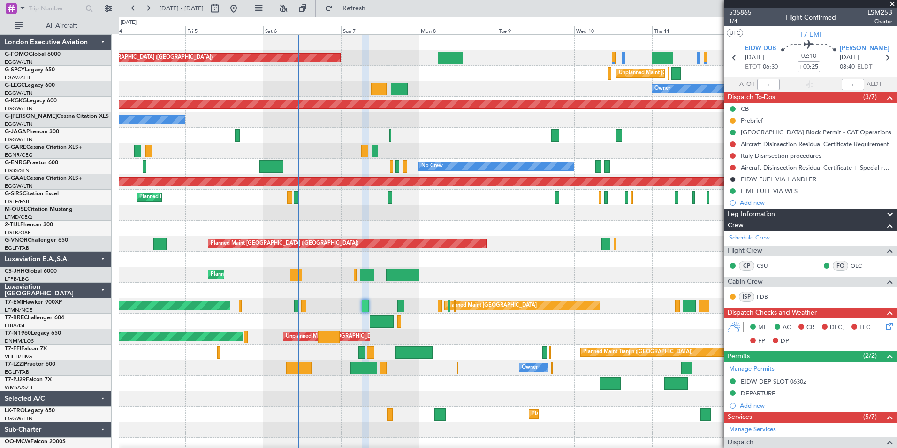
click at [736, 10] on span "535865" at bounding box center [740, 13] width 23 height 10
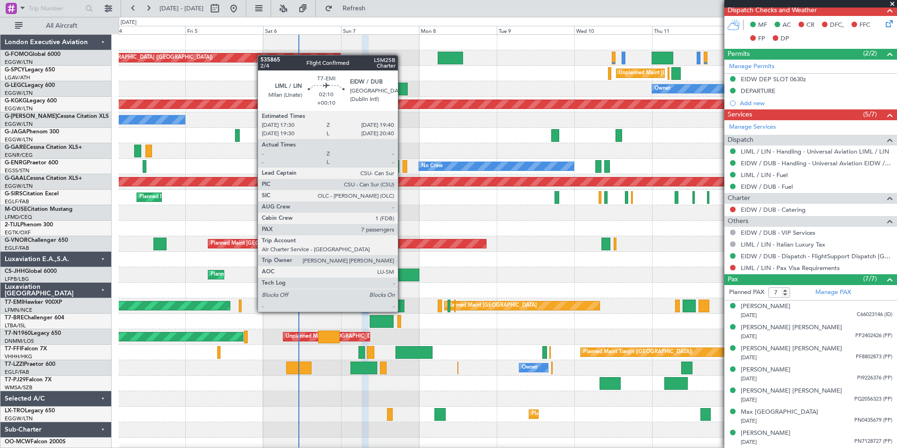
click at [402, 302] on div at bounding box center [400, 305] width 7 height 13
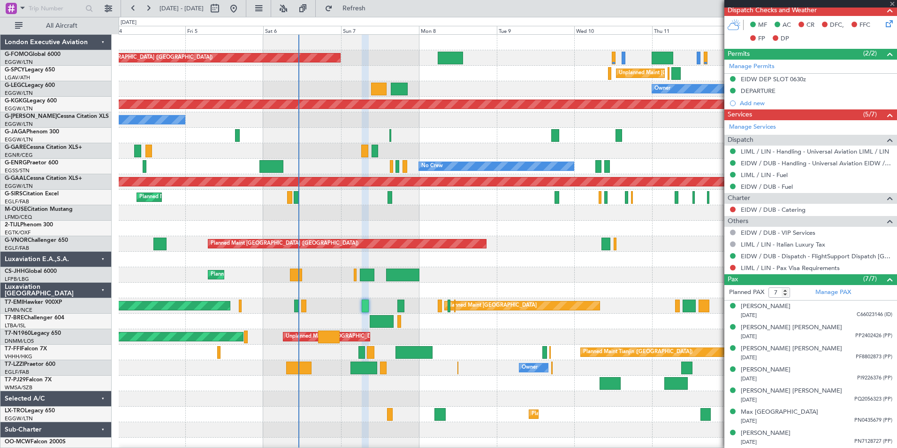
type input "+00:10"
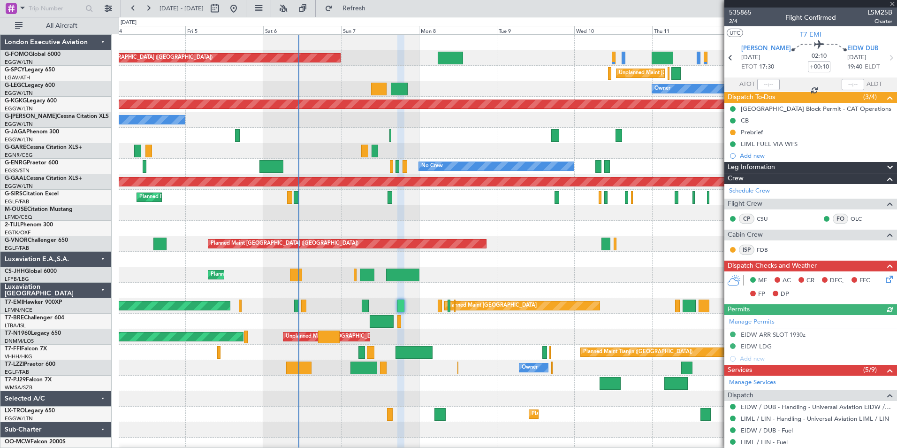
scroll to position [279, 0]
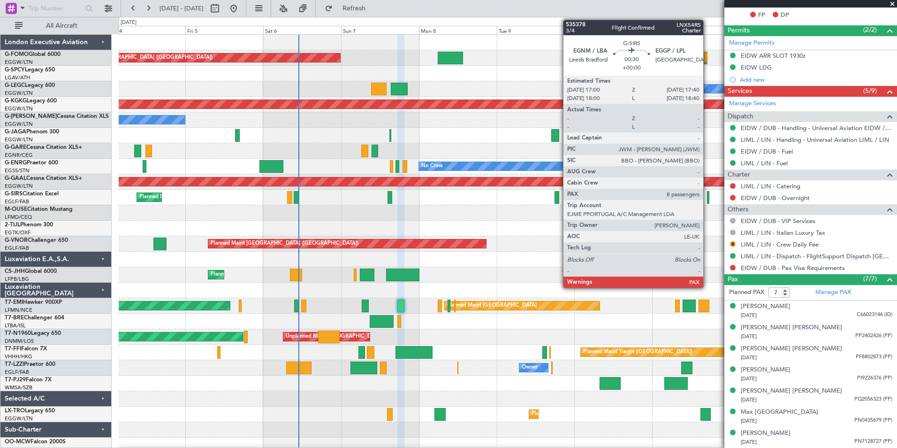
click at [707, 199] on div at bounding box center [708, 197] width 2 height 13
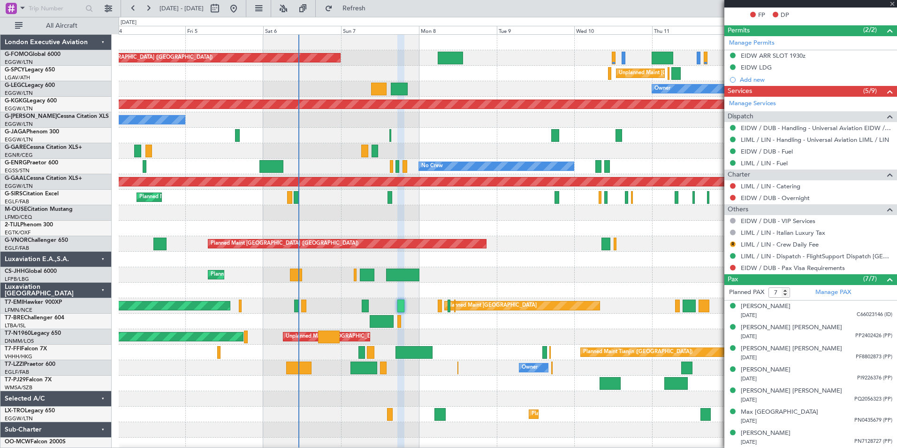
type input "8"
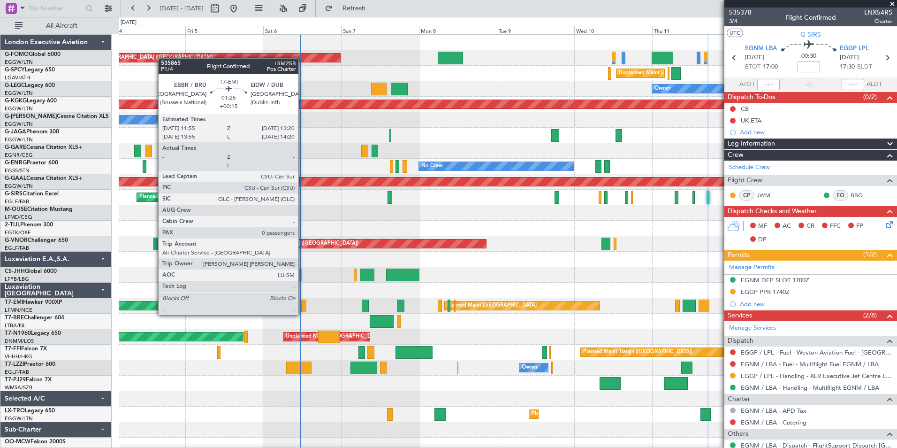
click at [303, 306] on div at bounding box center [303, 305] width 5 height 13
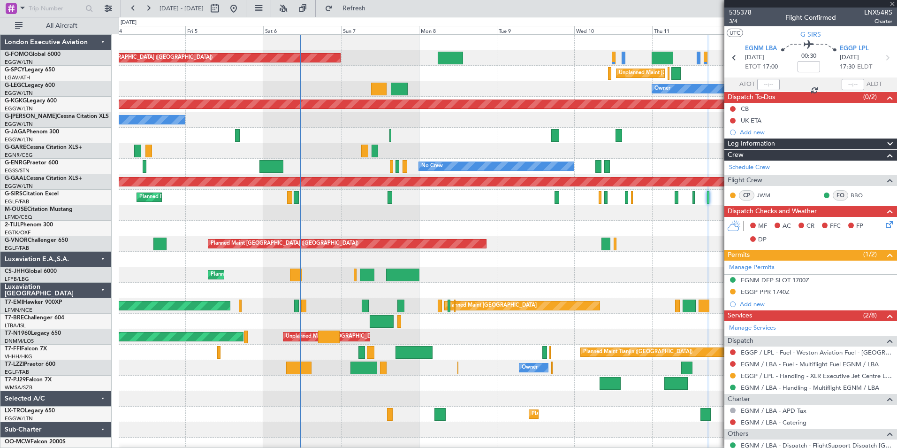
type input "+00:15"
type input "0"
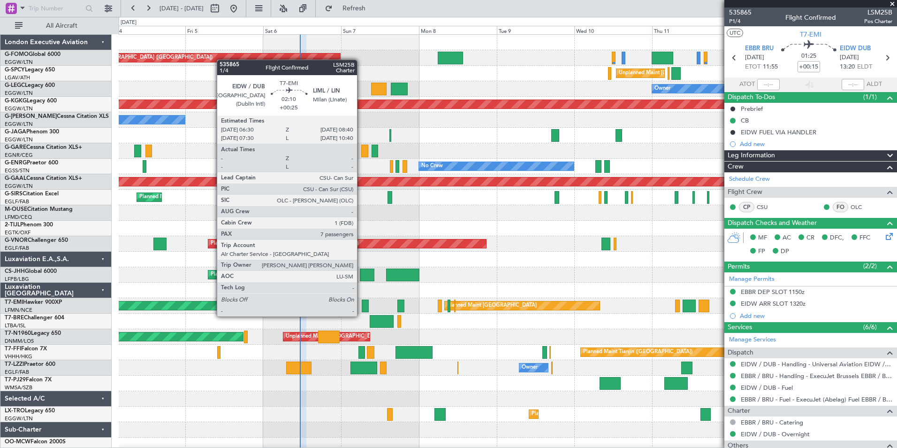
click at [362, 307] on div at bounding box center [365, 305] width 7 height 13
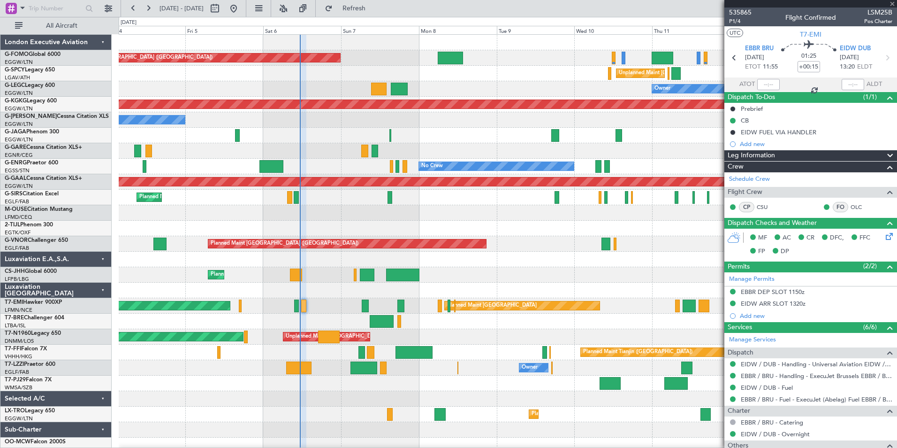
type input "+00:25"
type input "7"
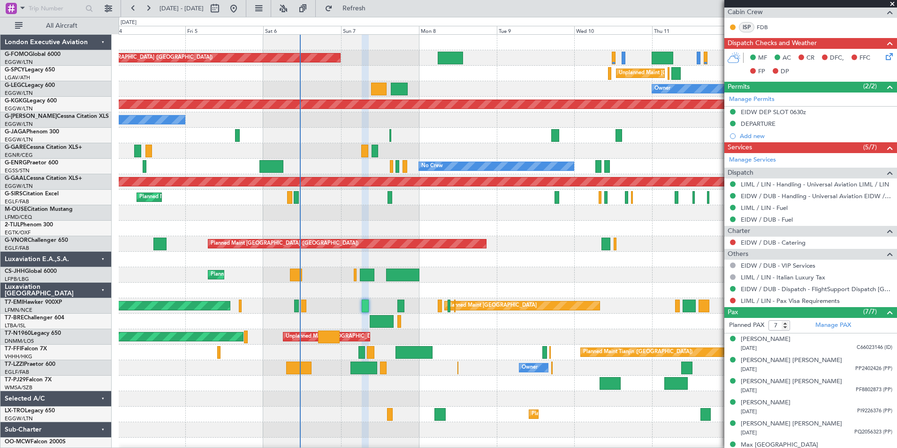
scroll to position [302, 0]
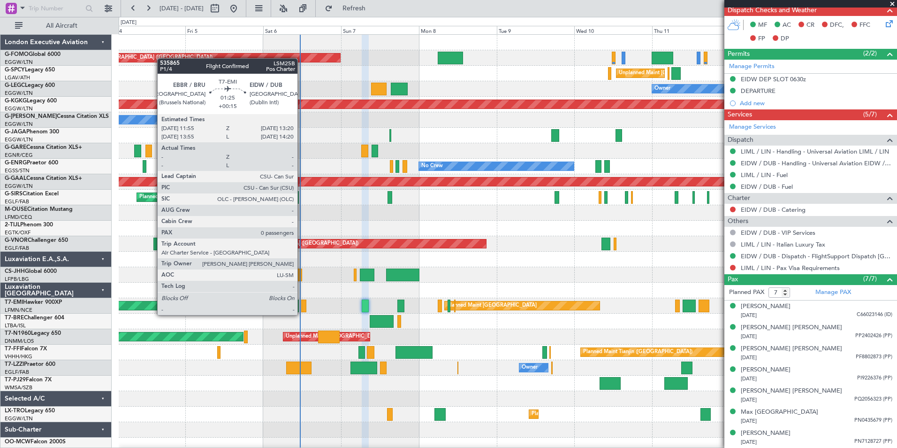
click at [302, 306] on div at bounding box center [303, 305] width 5 height 13
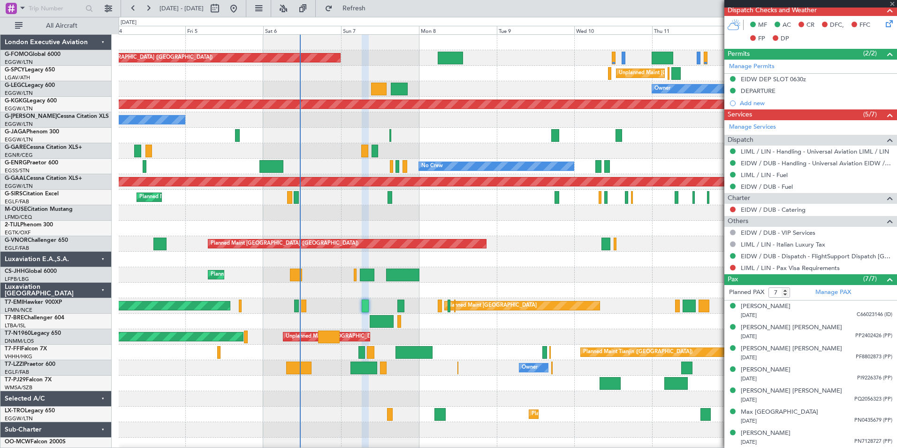
type input "+00:15"
type input "0"
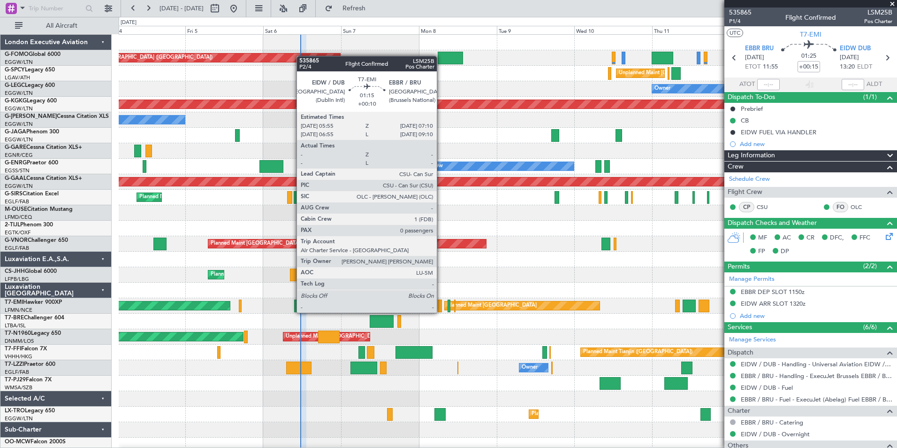
click at [441, 304] on div at bounding box center [440, 305] width 4 height 13
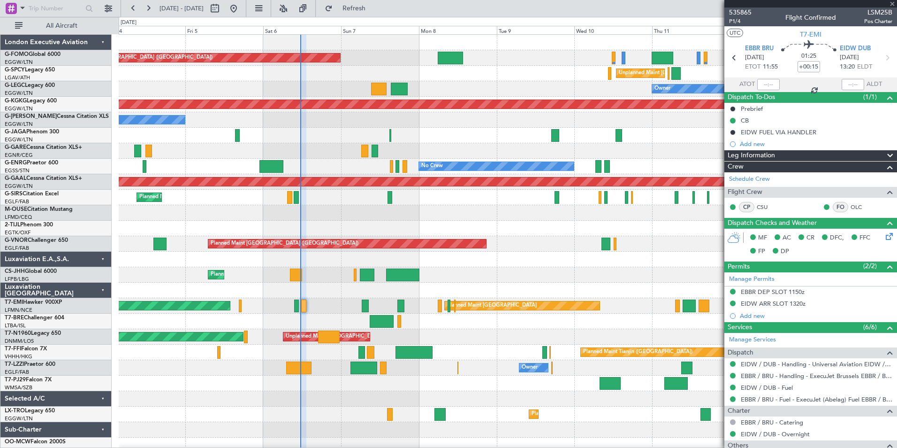
type input "+00:10"
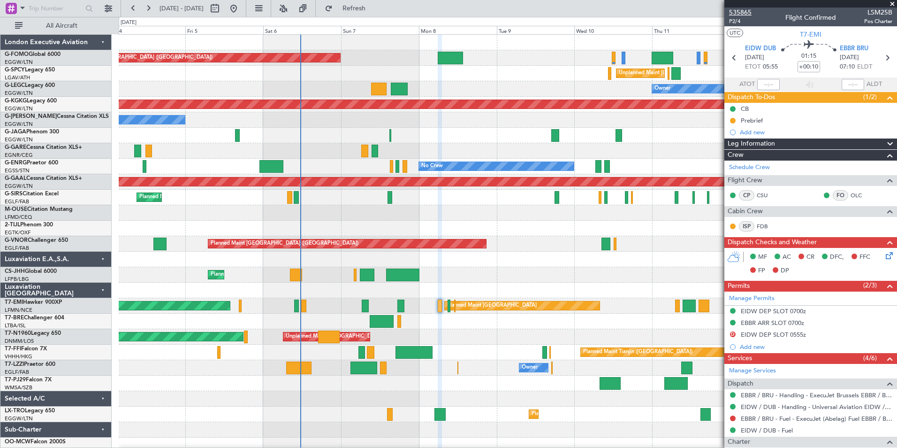
click at [744, 13] on span "535865" at bounding box center [740, 13] width 23 height 10
click at [368, 12] on button "Refresh" at bounding box center [348, 8] width 56 height 15
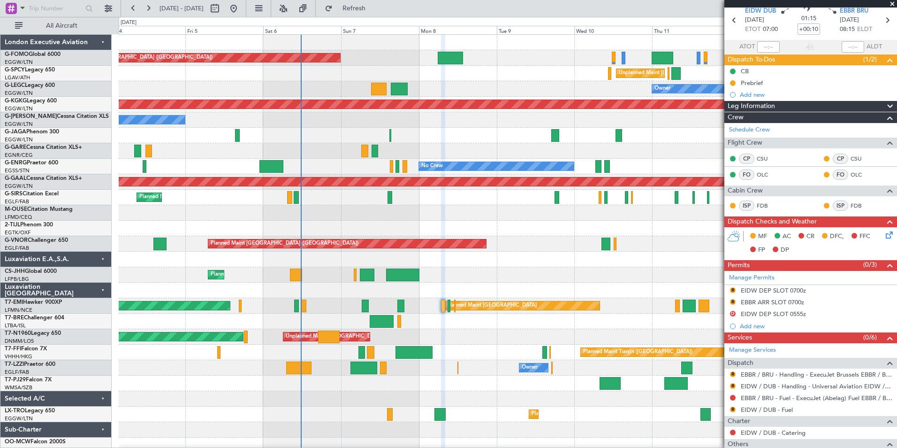
scroll to position [101, 0]
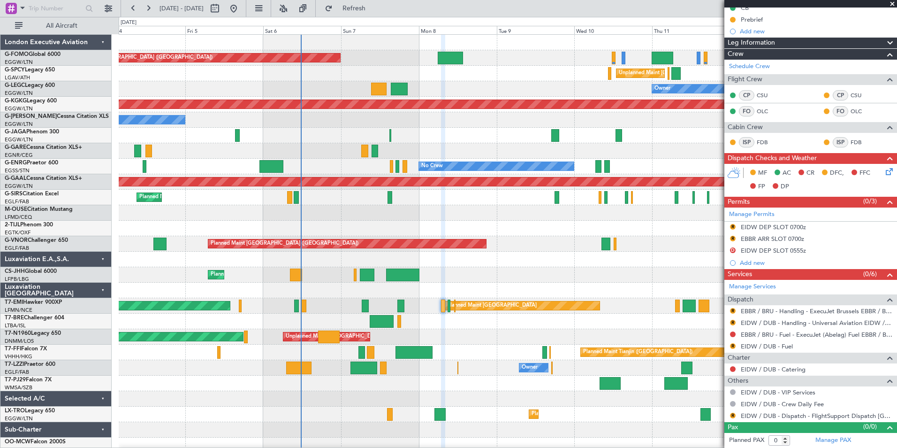
click at [858, 419] on div "R EIDW / DUB - Dispatch - FlightSupport Dispatch UK" at bounding box center [810, 416] width 173 height 12
click at [864, 415] on link "EIDW / DUB - Dispatch - FlightSupport Dispatch UK" at bounding box center [817, 415] width 152 height 8
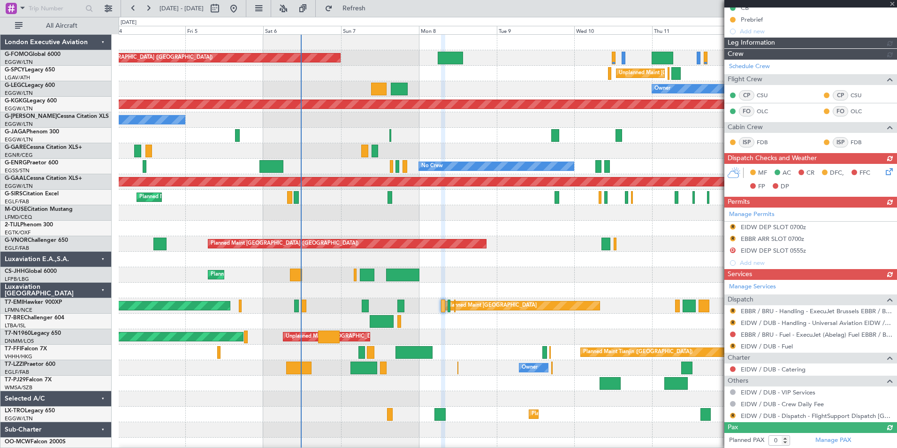
scroll to position [89, 0]
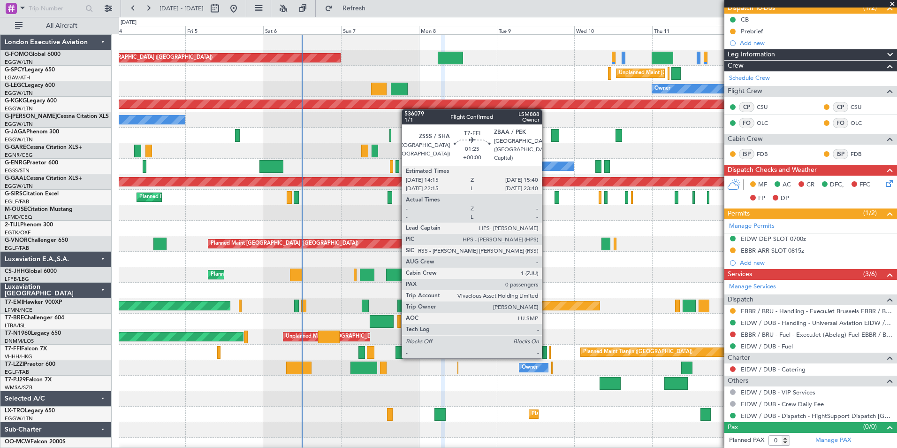
click at [546, 356] on div at bounding box center [544, 352] width 5 height 13
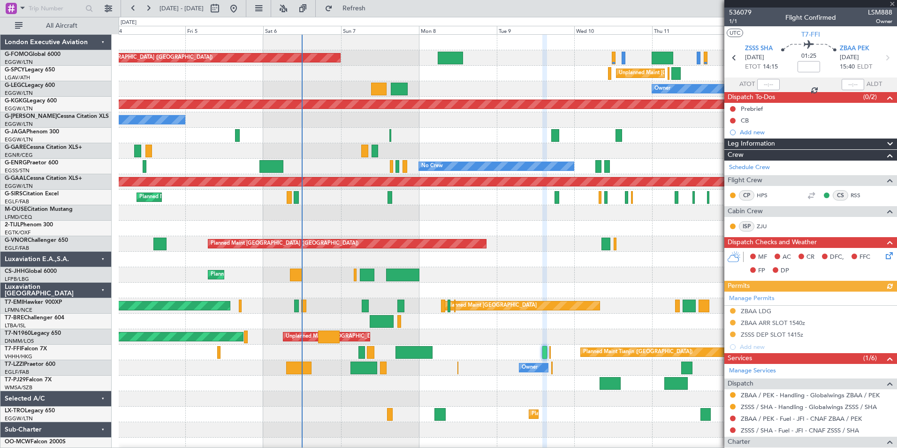
scroll to position [84, 0]
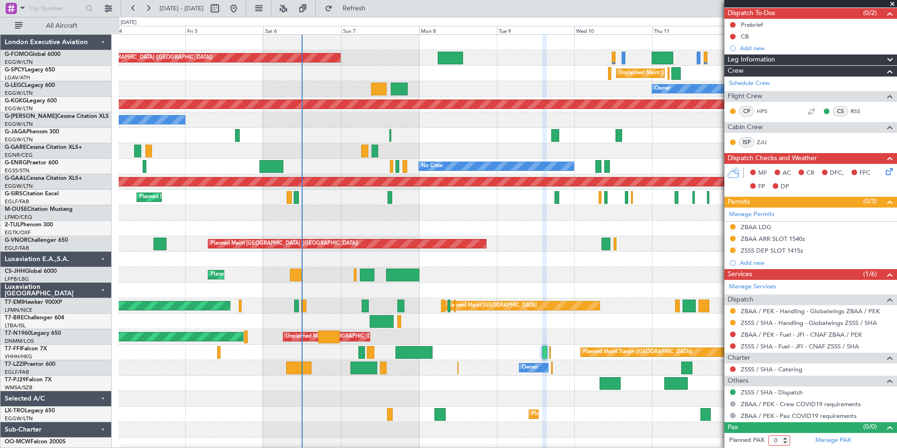
click at [781, 441] on input "0" at bounding box center [779, 440] width 22 height 10
type input "5"
click at [822, 441] on link "Manage PAX" at bounding box center [833, 439] width 36 height 9
click at [361, 11] on button "Refresh" at bounding box center [348, 8] width 56 height 15
click at [149, 5] on button at bounding box center [148, 8] width 15 height 15
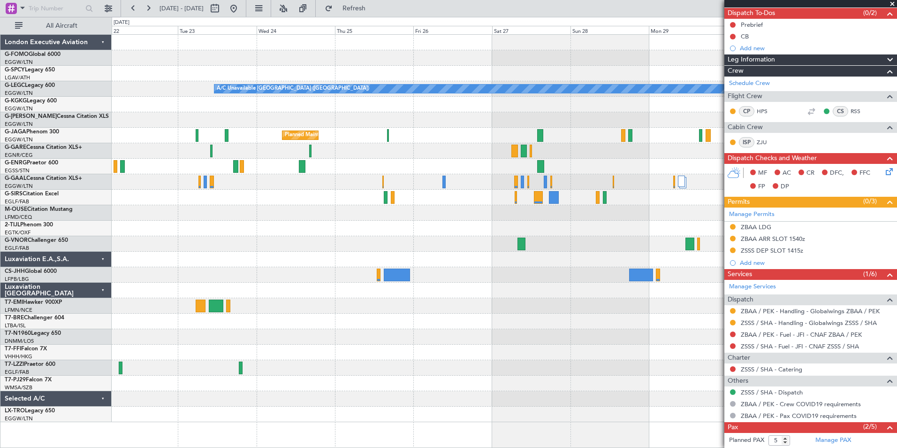
click at [0, 316] on html "14 Sep 2025 - 24 Sep 2025 Refresh Quick Links All Aircraft A/C Unavailable Lond…" at bounding box center [448, 224] width 897 height 448
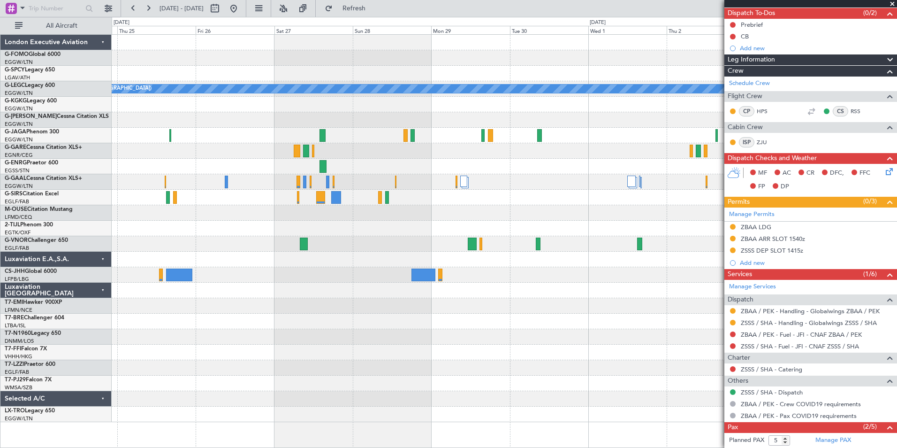
click at [226, 251] on div "A/C Unavailable London (Luton) Planned Maint London (Luton)" at bounding box center [504, 228] width 785 height 387
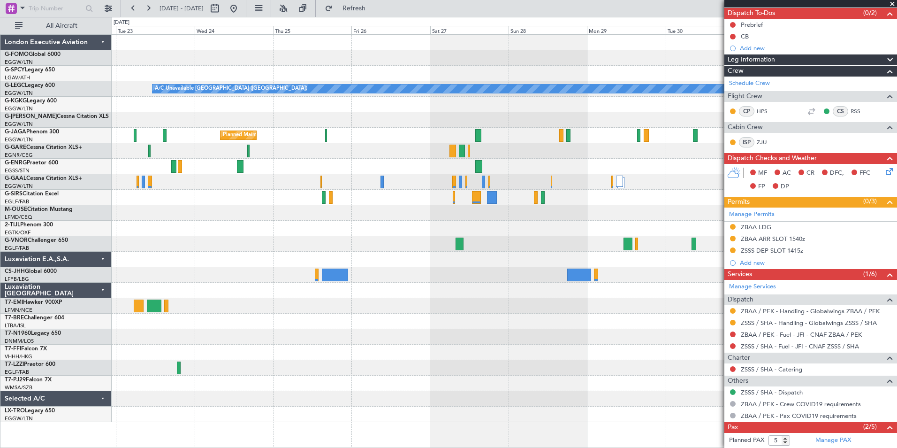
click at [320, 268] on div "A/C Unavailable London (Luton) Planned Maint London (Luton)" at bounding box center [504, 228] width 785 height 387
click at [133, 4] on button at bounding box center [133, 8] width 15 height 15
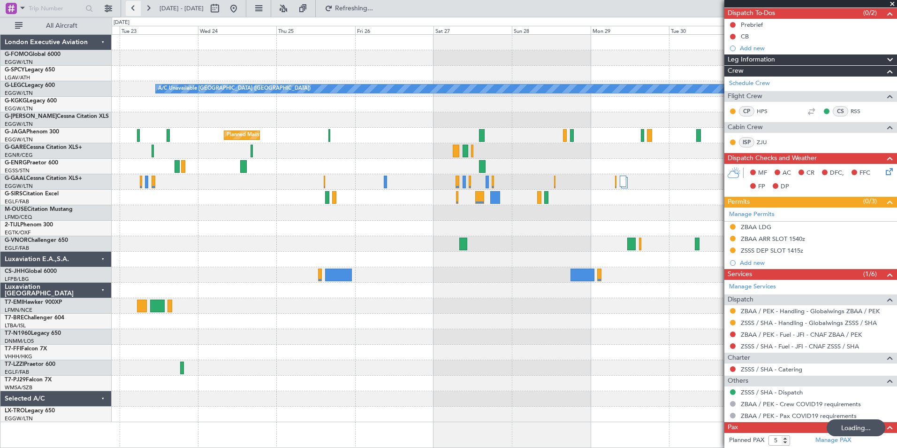
click at [133, 4] on button at bounding box center [133, 8] width 15 height 15
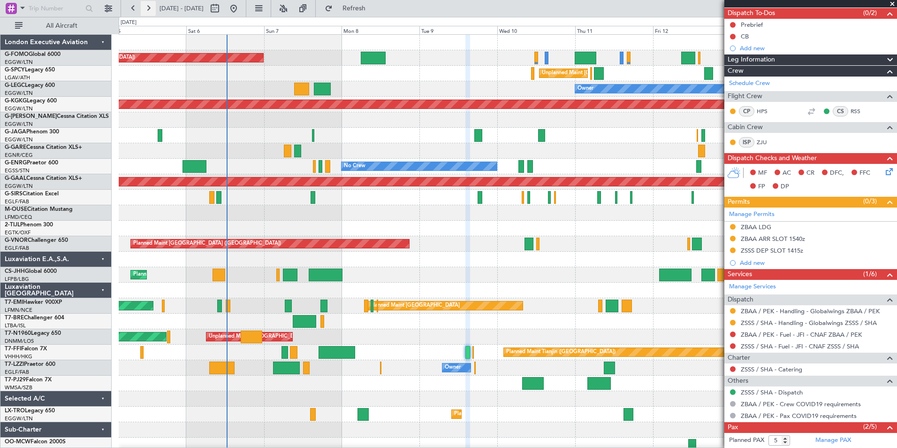
click at [153, 11] on button at bounding box center [148, 8] width 15 height 15
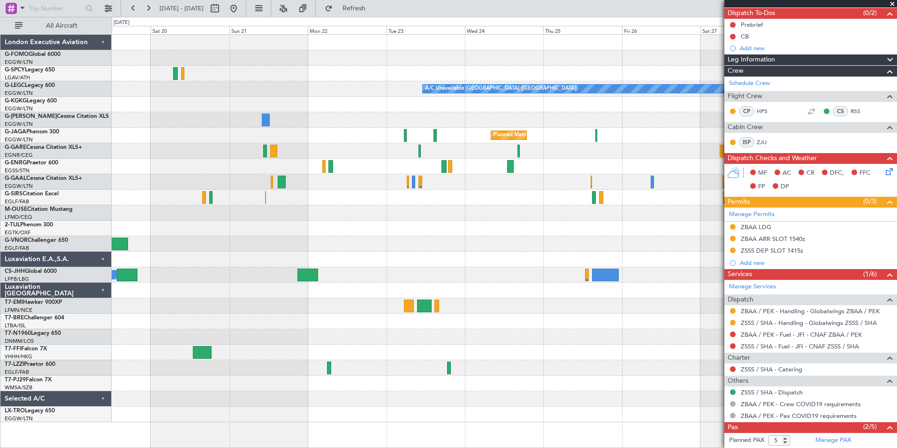
click at [285, 421] on div "A/C Unavailable [GEOGRAPHIC_DATA] ([GEOGRAPHIC_DATA]) AOG Maint [GEOGRAPHIC_DAT…" at bounding box center [504, 228] width 785 height 387
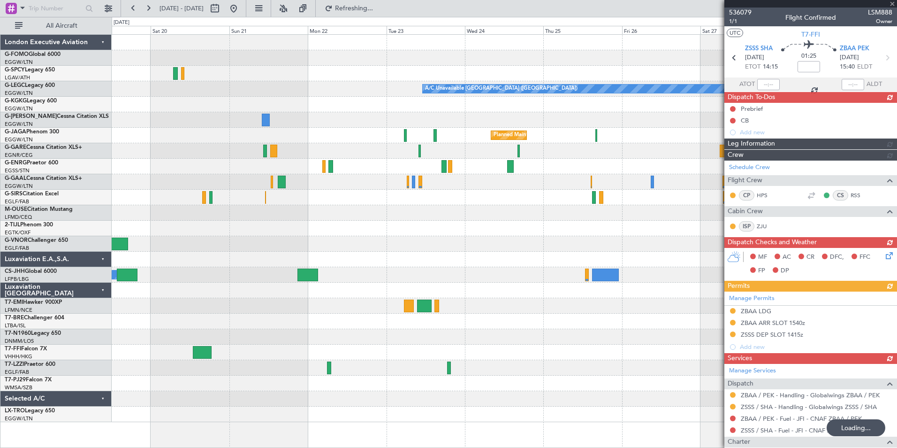
scroll to position [84, 0]
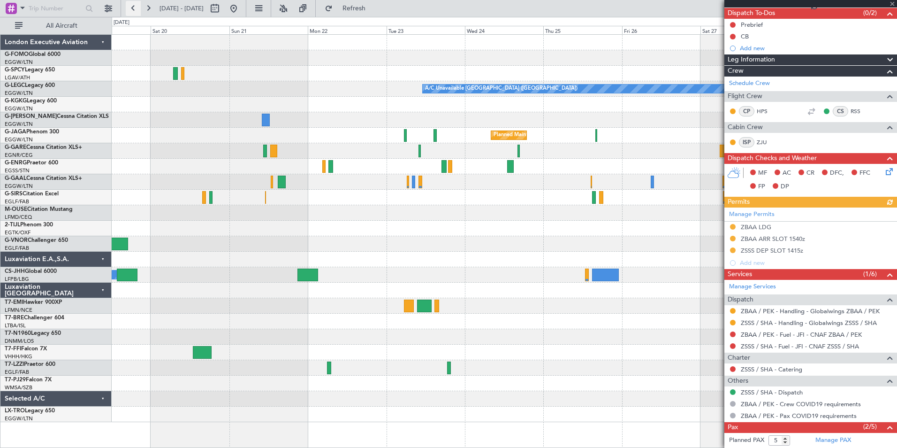
click at [132, 2] on button at bounding box center [133, 8] width 15 height 15
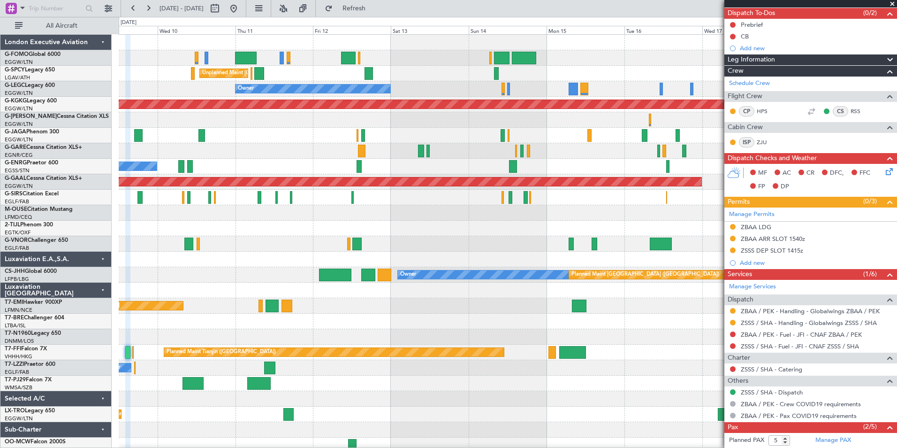
drag, startPoint x: 404, startPoint y: 308, endPoint x: 312, endPoint y: 304, distance: 92.5
drag, startPoint x: 312, startPoint y: 304, endPoint x: 447, endPoint y: 335, distance: 138.4
drag, startPoint x: 447, startPoint y: 335, endPoint x: 335, endPoint y: 344, distance: 111.6
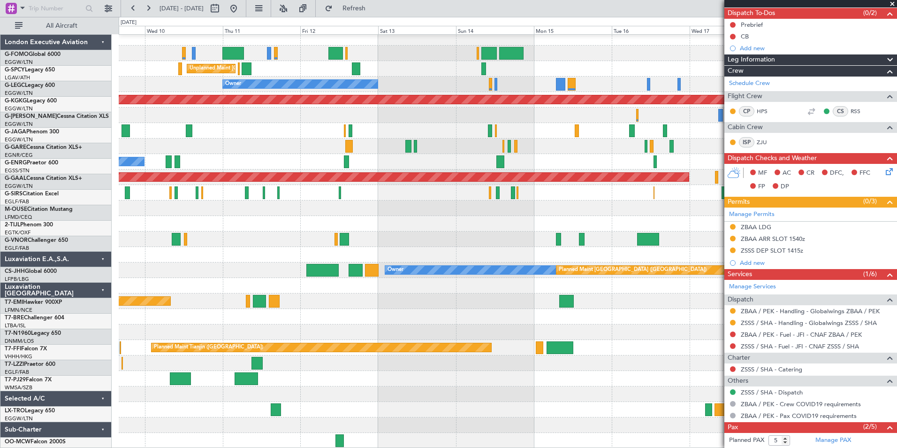
scroll to position [5, 0]
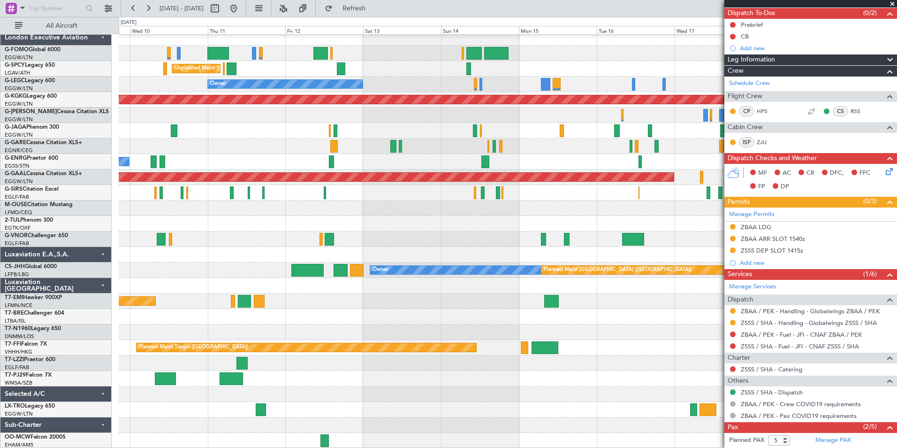
click at [378, 382] on div "Unplanned Maint Athens (Eleftherios Venizelos Intl) Owner AOG Maint Istanbul (A…" at bounding box center [508, 239] width 778 height 418
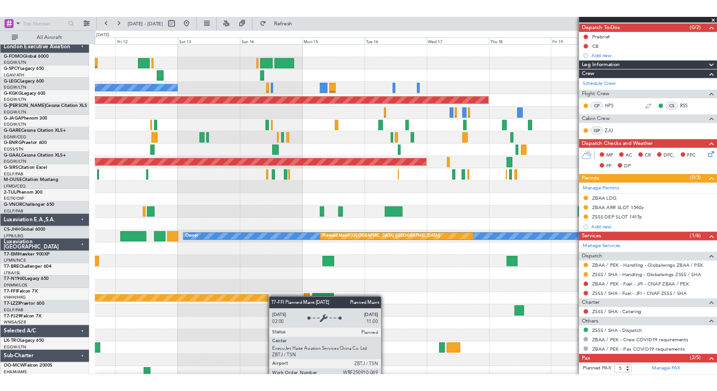
scroll to position [0, 0]
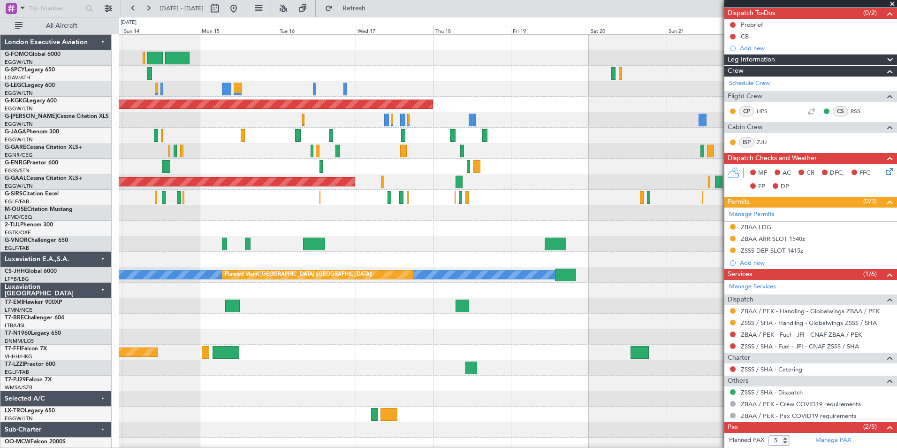
click at [134, 377] on div "A/C Unavailable London (Luton) Owner AOG Maint Istanbul (Ataturk) Planned Maint…" at bounding box center [508, 244] width 778 height 418
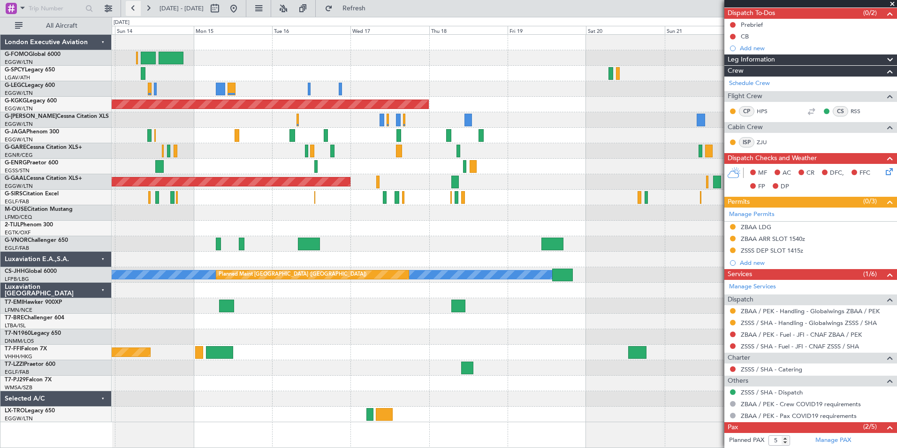
click at [126, 8] on button at bounding box center [133, 8] width 15 height 15
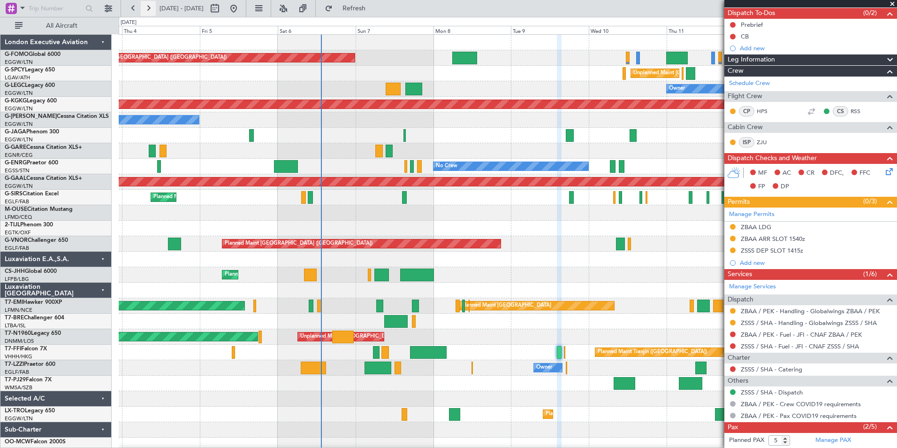
click at [149, 5] on button at bounding box center [148, 8] width 15 height 15
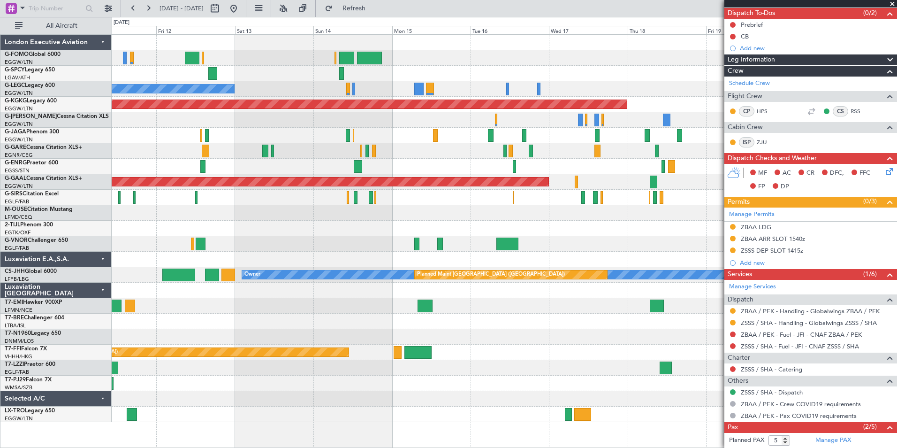
click at [387, 228] on div "Unplanned Maint Athens (Eleftherios Venizelos Intl) Owner A/C Unavailable Londo…" at bounding box center [504, 228] width 785 height 387
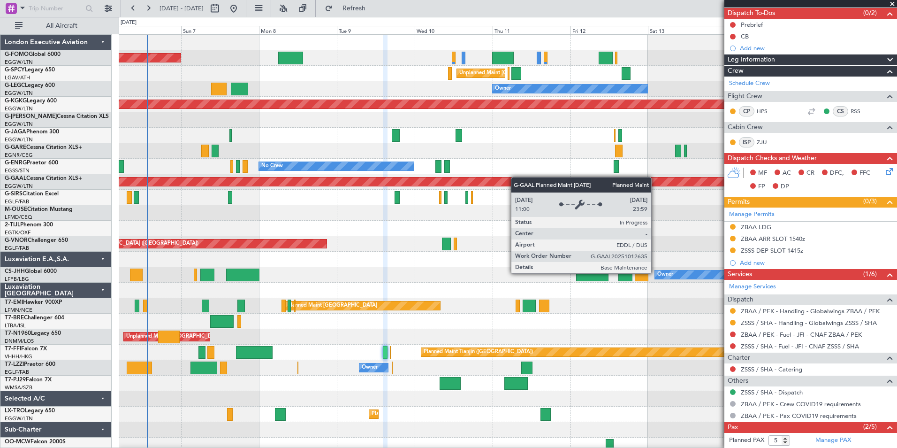
click at [577, 189] on div "Planned Maint London (Luton) Unplanned Maint Athens (Eleftherios Venizelos Intl…" at bounding box center [508, 244] width 778 height 418
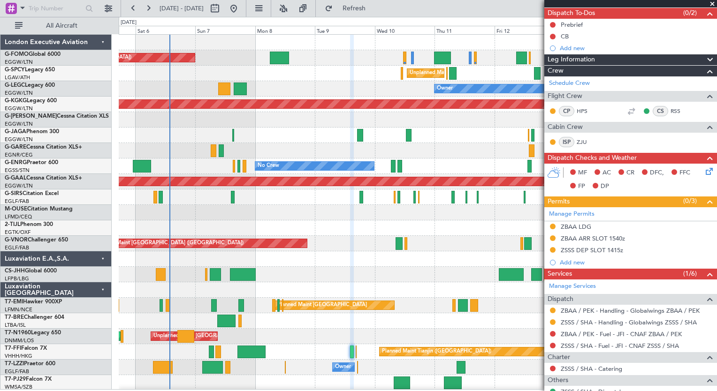
scroll to position [84, 0]
